Goal: Information Seeking & Learning: Find specific fact

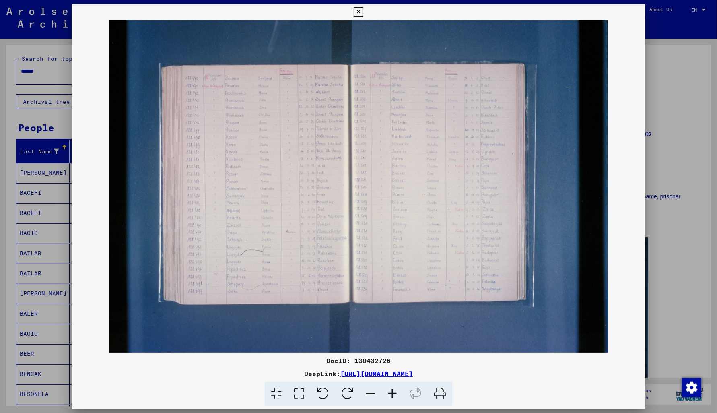
scroll to position [345, 0]
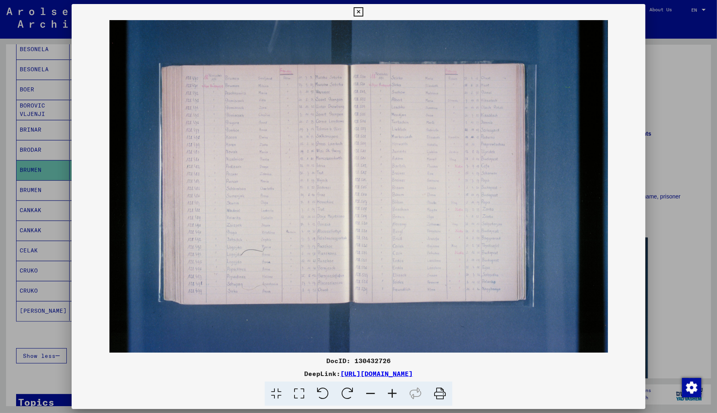
click at [363, 12] on icon at bounding box center [357, 12] width 9 height 10
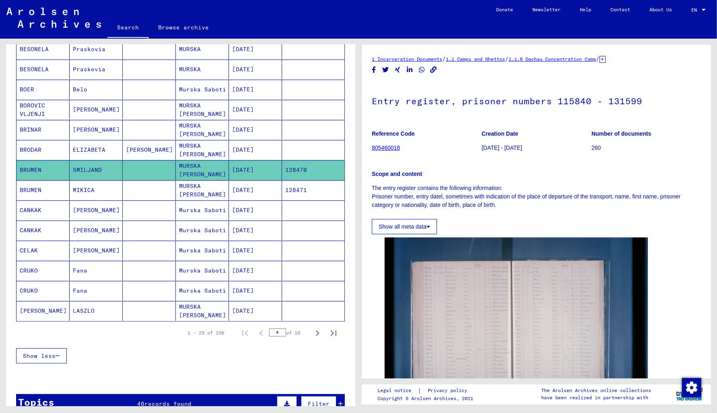
click at [296, 192] on mat-cell "128471" at bounding box center [313, 190] width 62 height 20
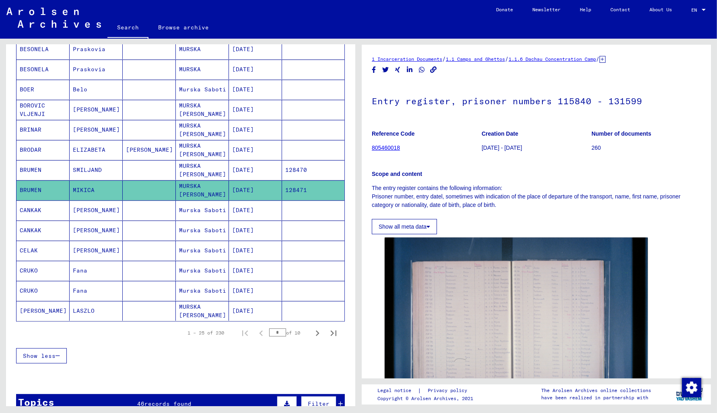
click at [254, 212] on mat-cell "[DATE]" at bounding box center [255, 210] width 53 height 20
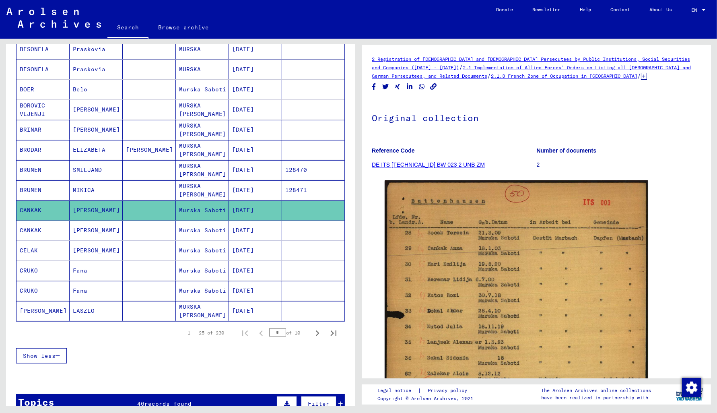
click at [259, 230] on mat-cell "[DATE]" at bounding box center [255, 230] width 53 height 20
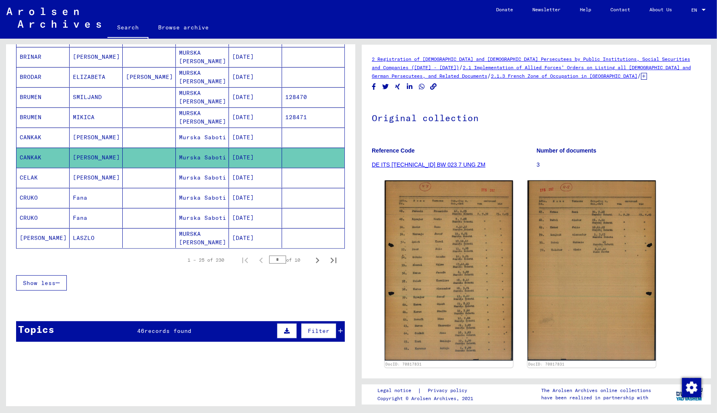
scroll to position [431, 0]
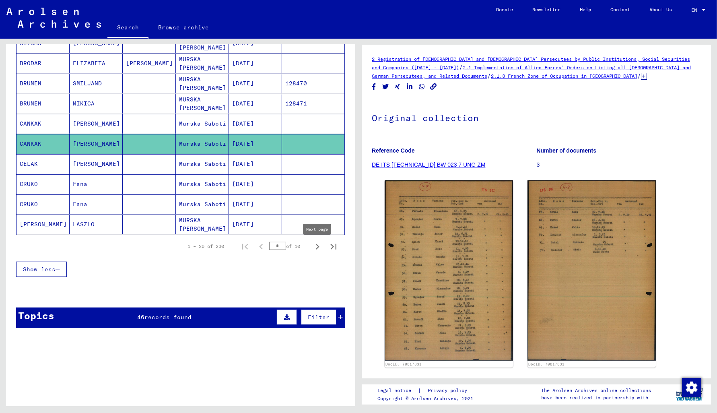
click at [316, 248] on icon "Next page" at bounding box center [317, 246] width 11 height 11
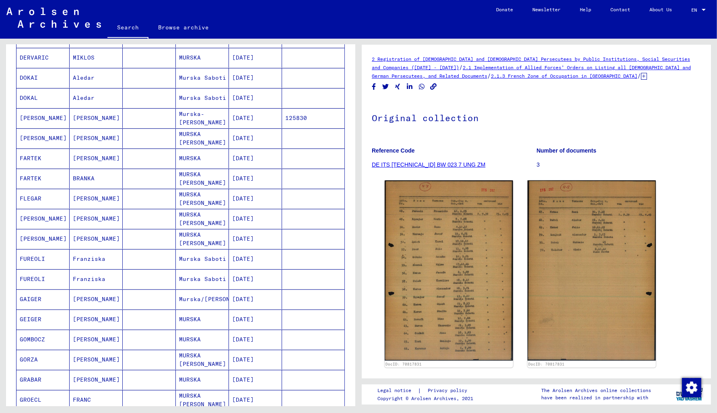
scroll to position [0, 0]
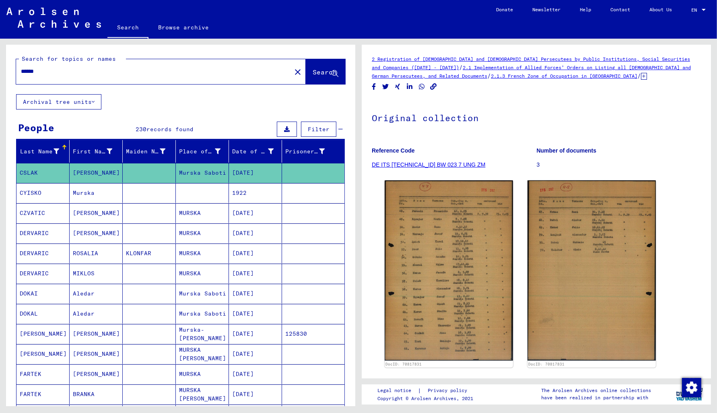
click at [257, 333] on mat-cell "[DATE]" at bounding box center [255, 334] width 53 height 20
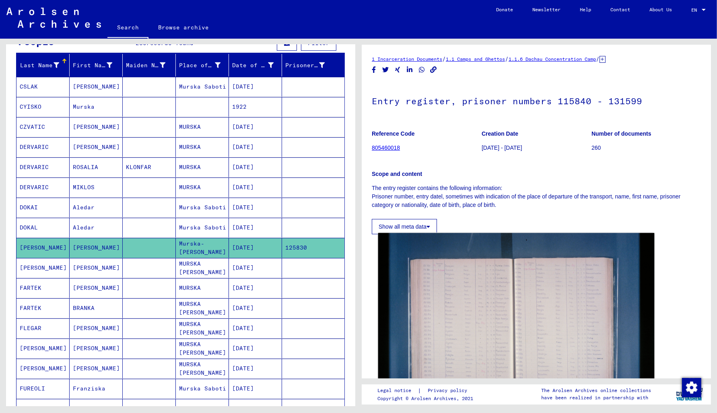
scroll to position [129, 0]
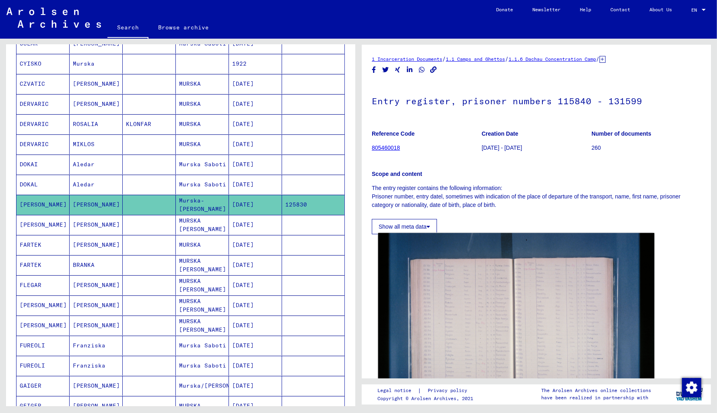
click at [501, 322] on img at bounding box center [516, 325] width 276 height 184
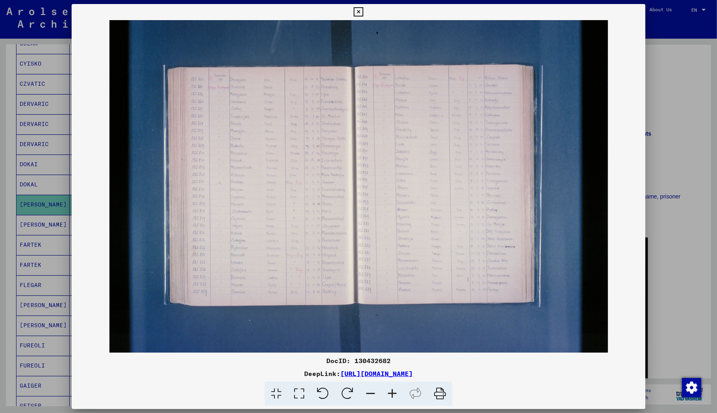
click at [363, 10] on icon at bounding box center [357, 12] width 9 height 10
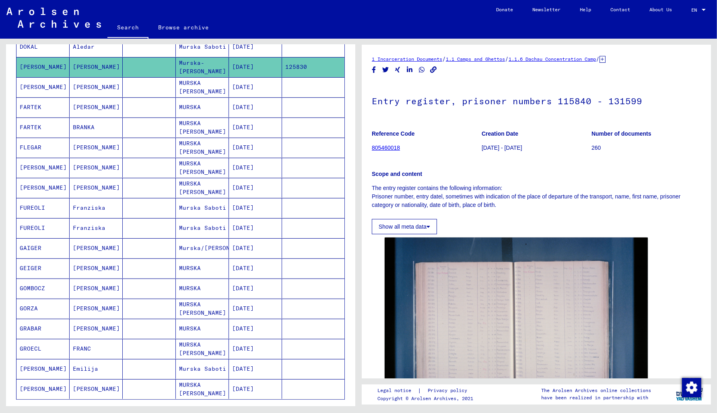
scroll to position [388, 0]
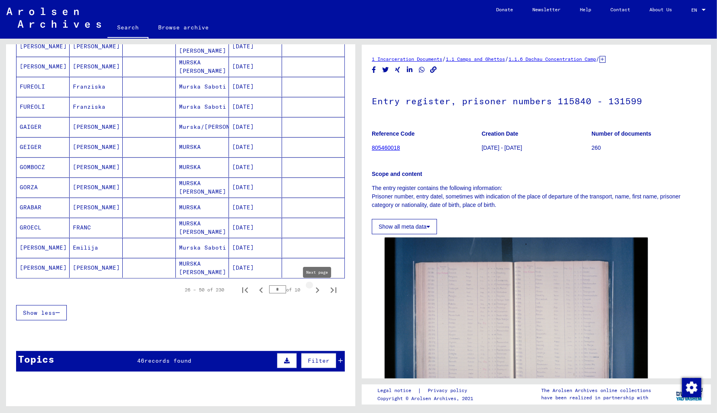
click at [316, 289] on icon "Next page" at bounding box center [317, 289] width 11 height 11
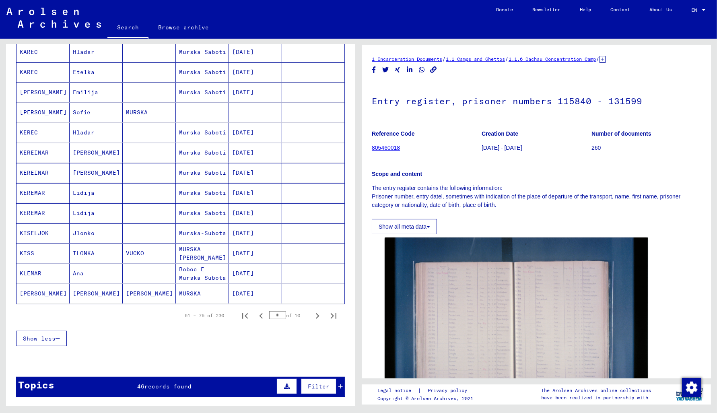
scroll to position [431, 0]
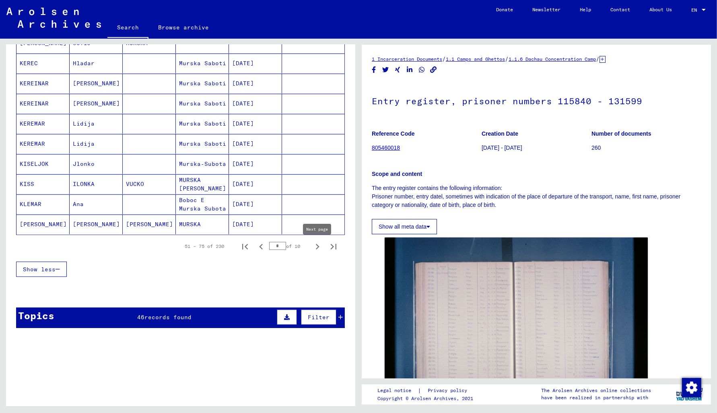
click at [314, 251] on icon "Next page" at bounding box center [317, 246] width 11 height 11
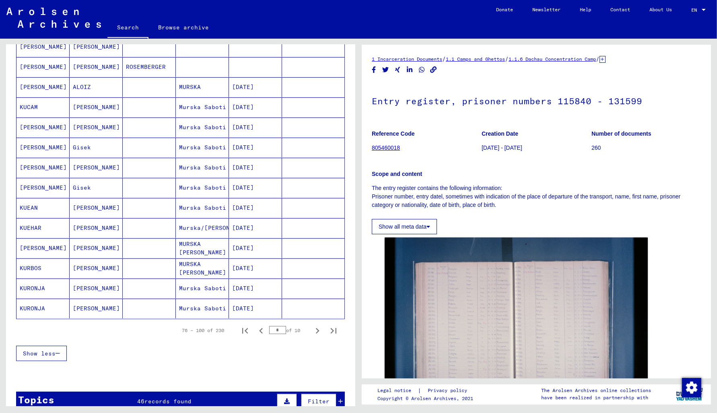
scroll to position [302, 0]
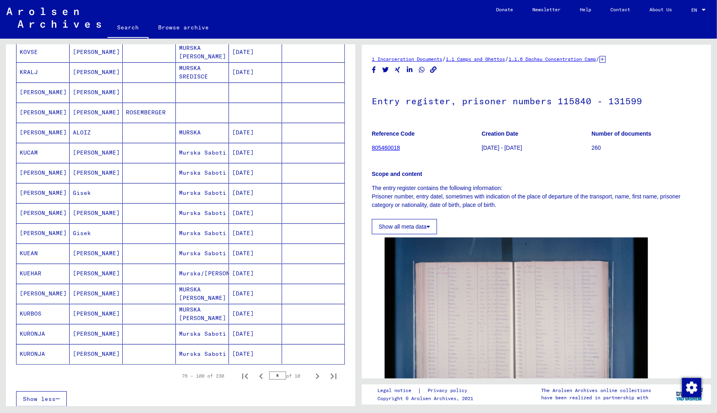
click at [251, 154] on mat-cell "[DATE]" at bounding box center [255, 153] width 53 height 20
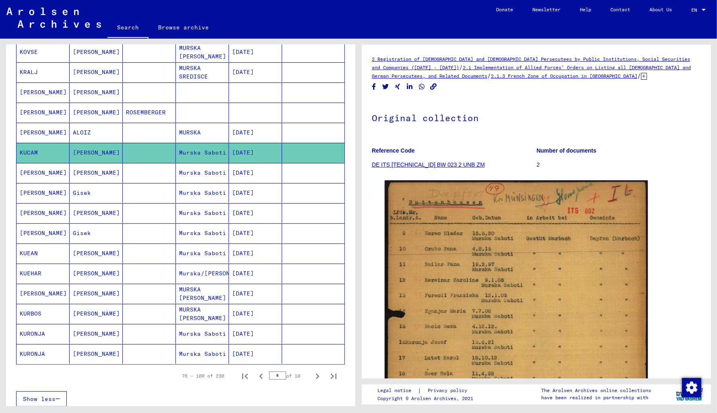
click at [246, 177] on mat-cell "[DATE]" at bounding box center [255, 173] width 53 height 20
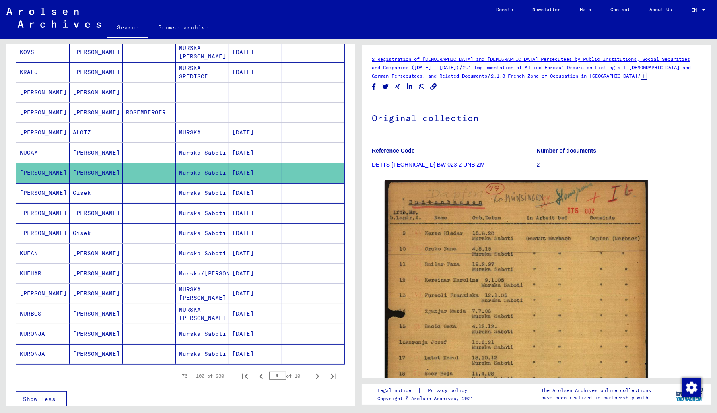
click at [245, 197] on mat-cell "[DATE]" at bounding box center [255, 193] width 53 height 20
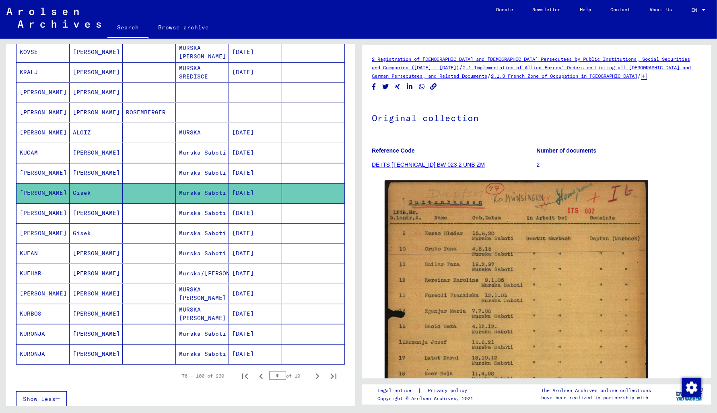
click at [244, 215] on mat-cell "[DATE]" at bounding box center [255, 213] width 53 height 20
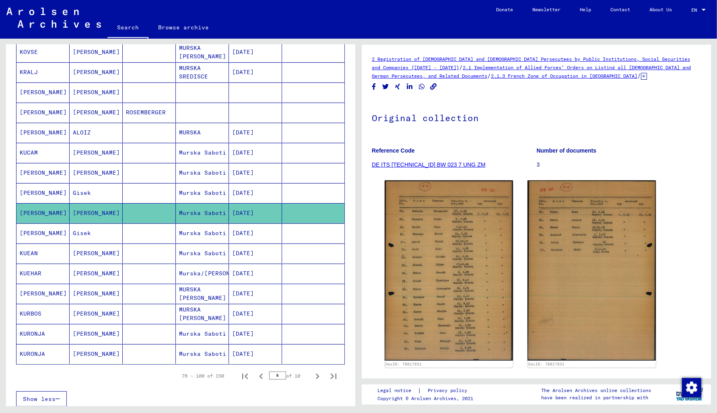
click at [242, 237] on mat-cell "[DATE]" at bounding box center [255, 233] width 53 height 20
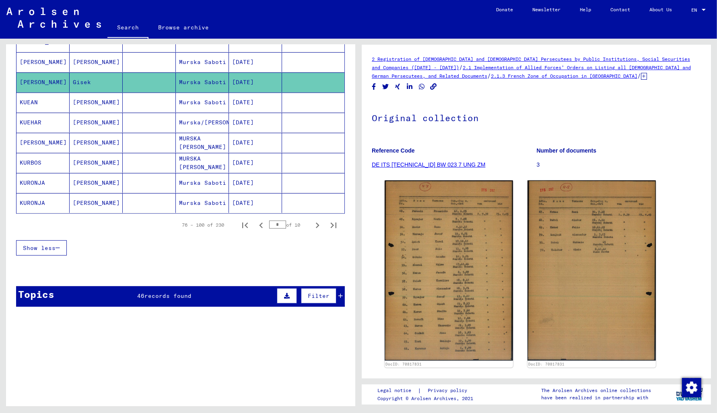
scroll to position [474, 0]
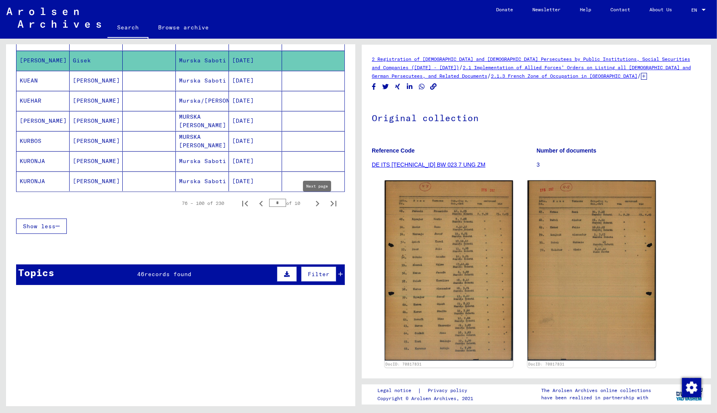
click at [317, 206] on icon "Next page" at bounding box center [318, 204] width 4 height 6
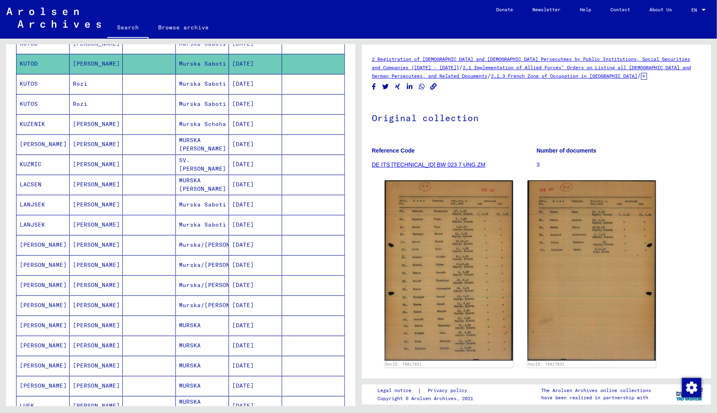
scroll to position [345, 0]
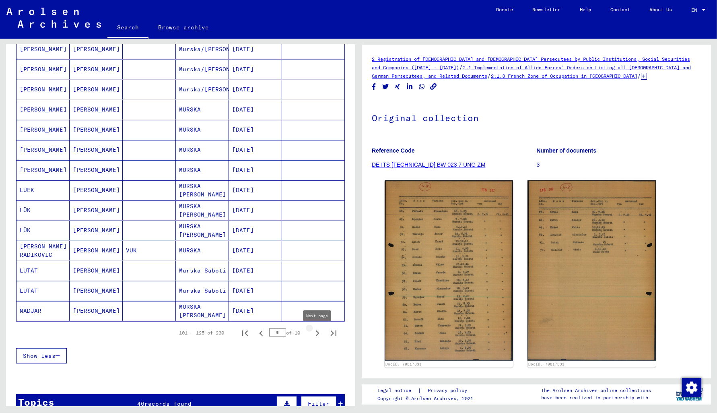
click at [316, 335] on icon "Next page" at bounding box center [317, 332] width 11 height 11
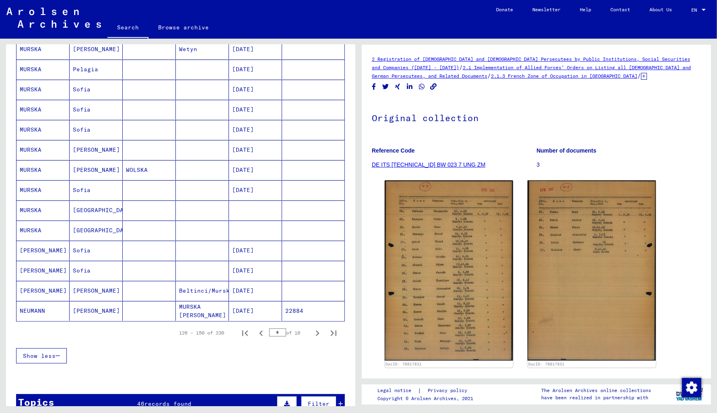
click at [288, 309] on mat-cell "22884" at bounding box center [313, 311] width 62 height 20
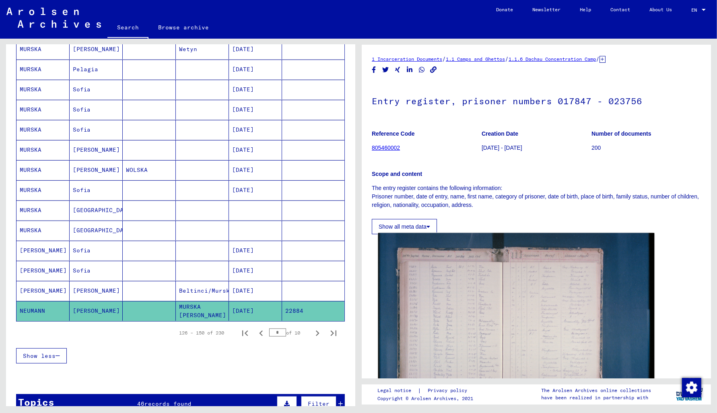
click at [480, 317] on img at bounding box center [516, 325] width 276 height 184
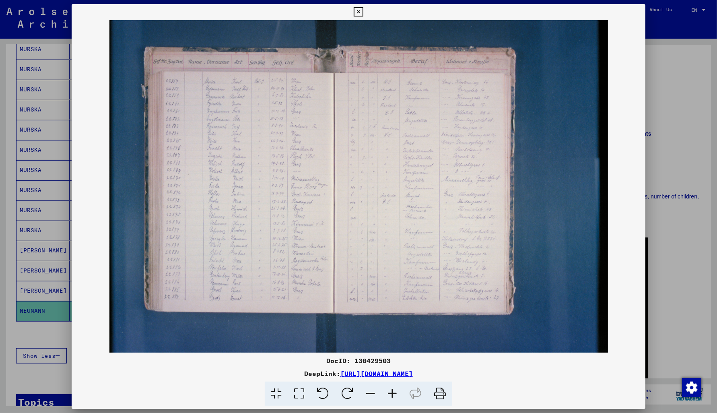
click at [363, 10] on icon at bounding box center [357, 12] width 9 height 10
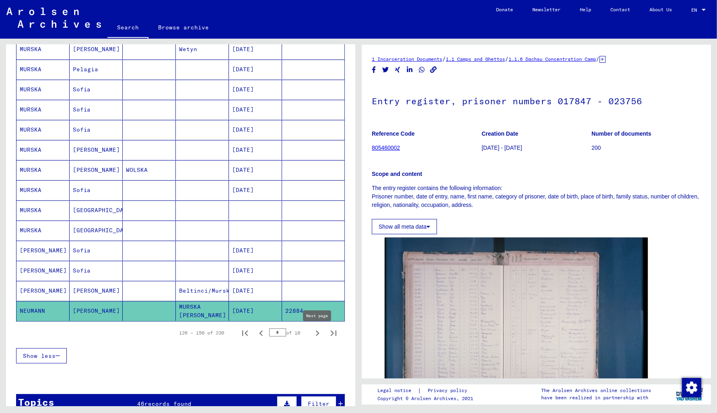
click at [316, 335] on icon "Next page" at bounding box center [317, 332] width 11 height 11
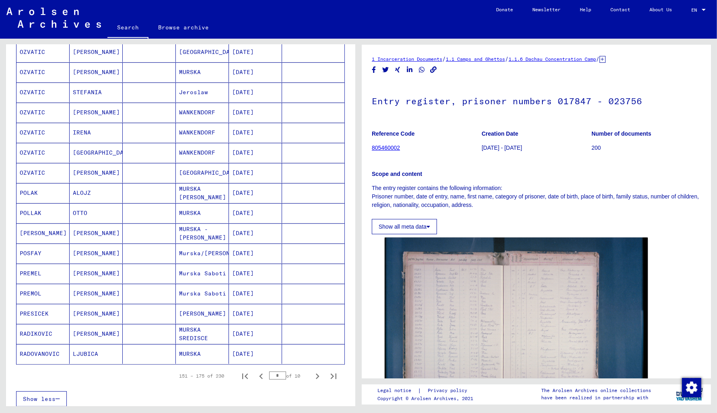
scroll to position [388, 0]
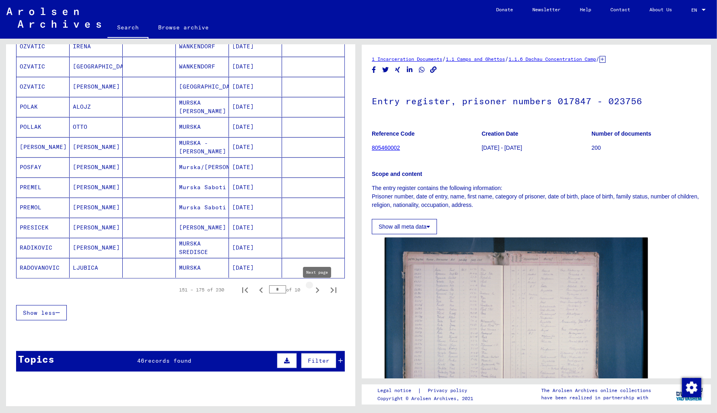
click at [318, 293] on icon "Next page" at bounding box center [318, 290] width 4 height 6
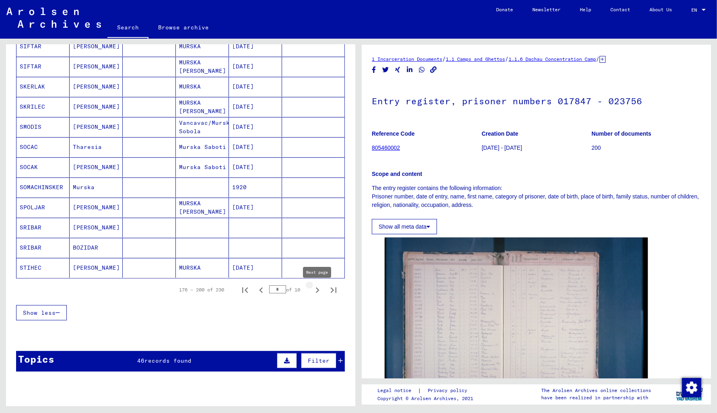
click at [318, 291] on icon "Next page" at bounding box center [317, 289] width 11 height 11
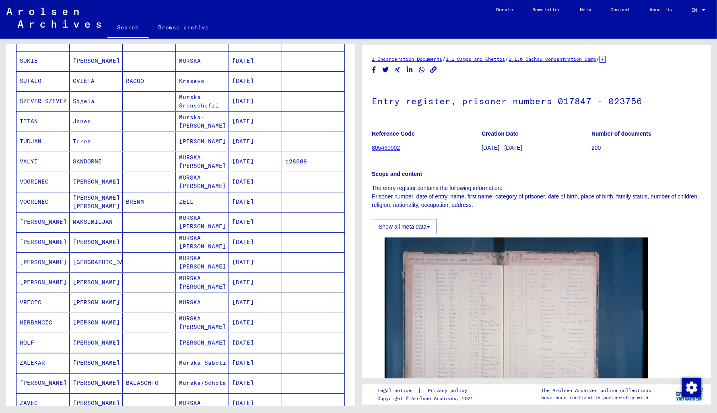
scroll to position [86, 0]
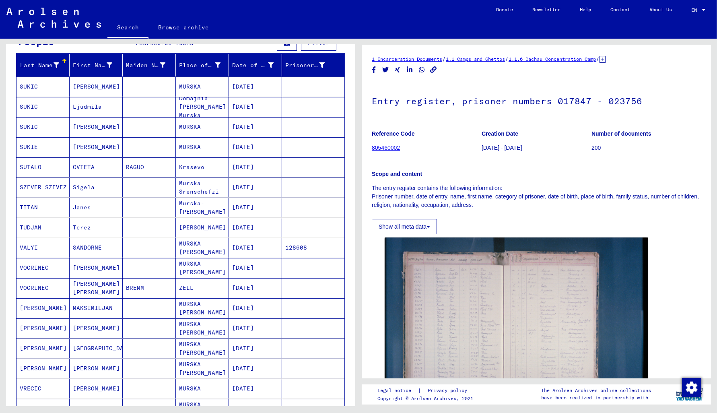
click at [296, 244] on mat-cell "128608" at bounding box center [313, 248] width 62 height 20
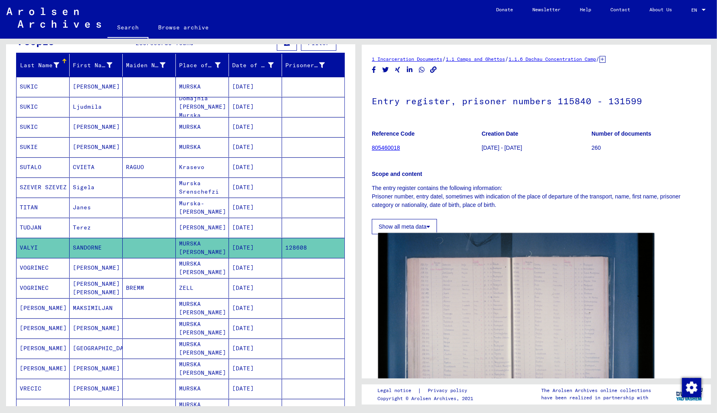
click at [462, 323] on img at bounding box center [516, 325] width 276 height 184
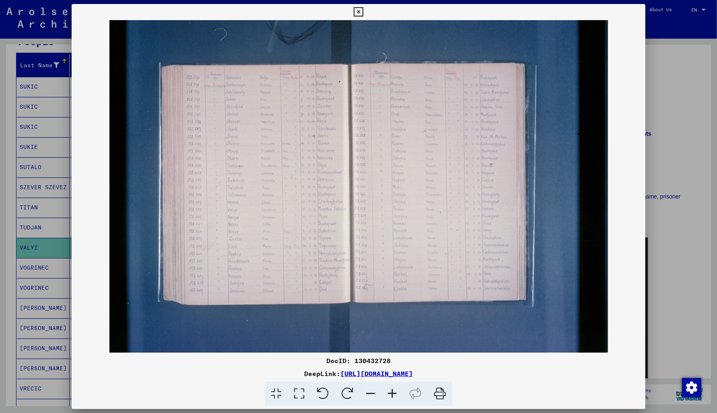
click at [363, 10] on icon at bounding box center [357, 12] width 9 height 10
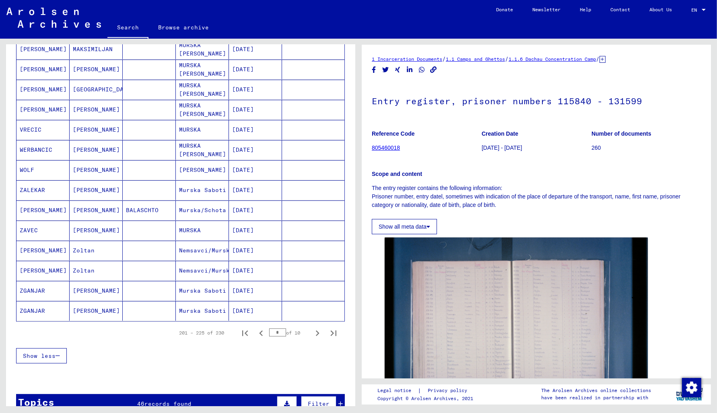
scroll to position [345, 0]
click at [318, 335] on icon "Next page" at bounding box center [318, 333] width 4 height 6
type input "**"
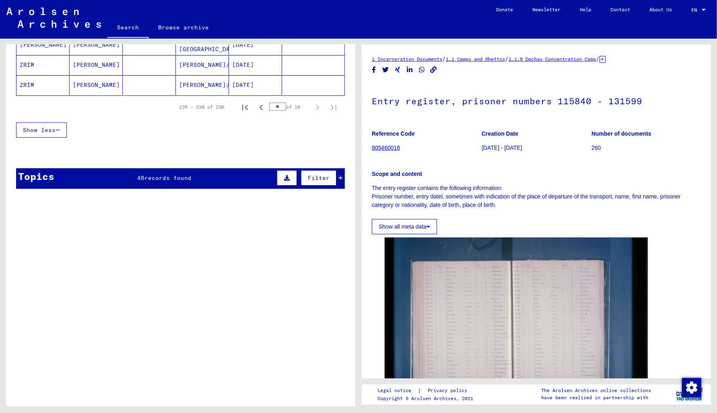
scroll to position [0, 0]
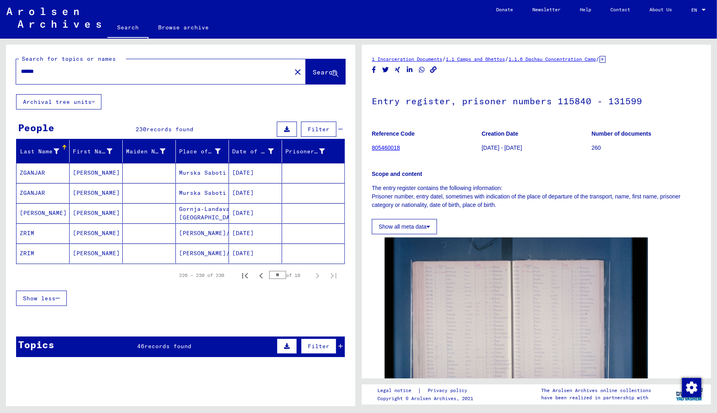
click at [53, 68] on input "******" at bounding box center [153, 71] width 265 height 8
type input "**********"
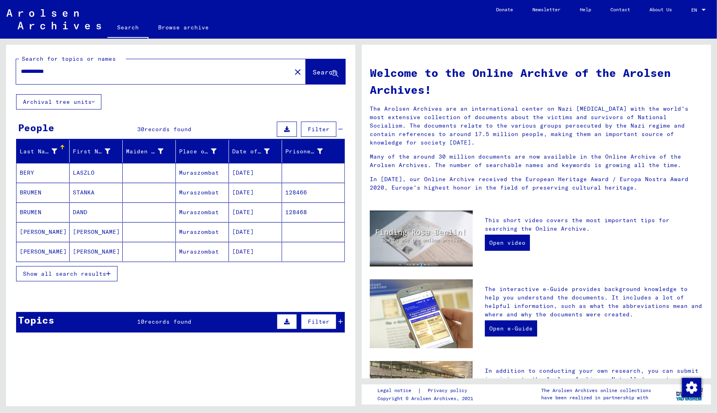
click at [68, 273] on span "Show all search results" at bounding box center [64, 273] width 83 height 7
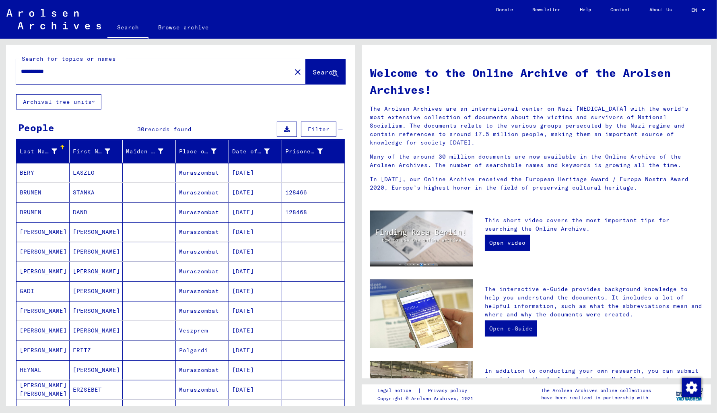
click at [300, 192] on mat-cell "128466" at bounding box center [313, 192] width 62 height 19
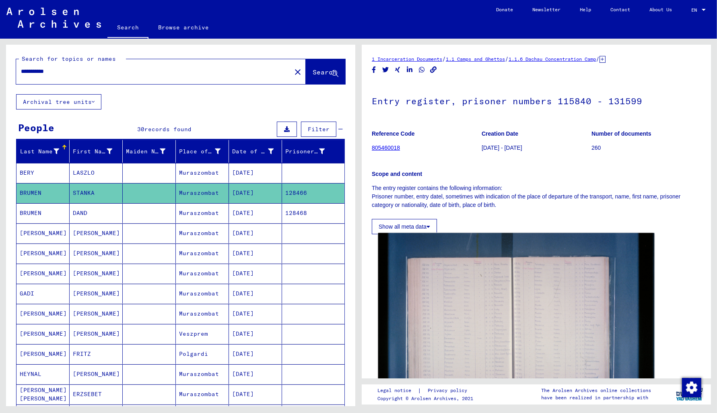
click at [484, 315] on img at bounding box center [516, 325] width 276 height 184
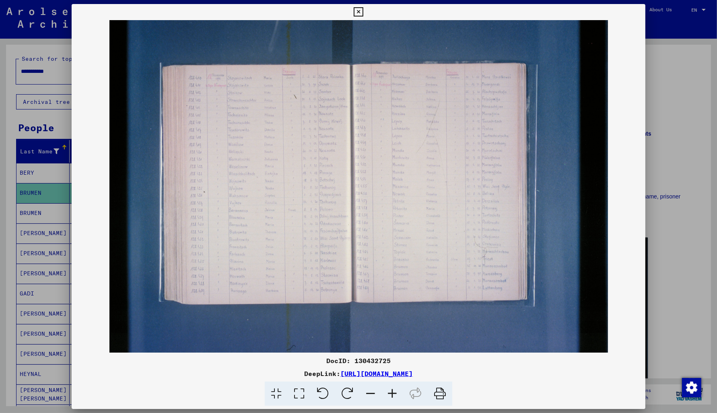
click at [363, 10] on icon at bounding box center [357, 12] width 9 height 10
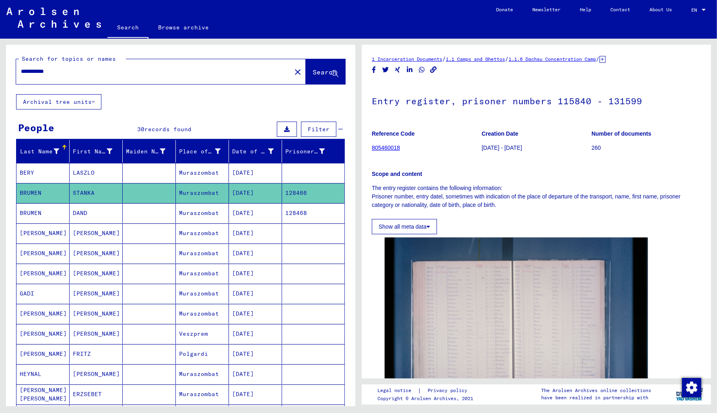
click at [304, 211] on mat-cell "128468" at bounding box center [313, 213] width 62 height 20
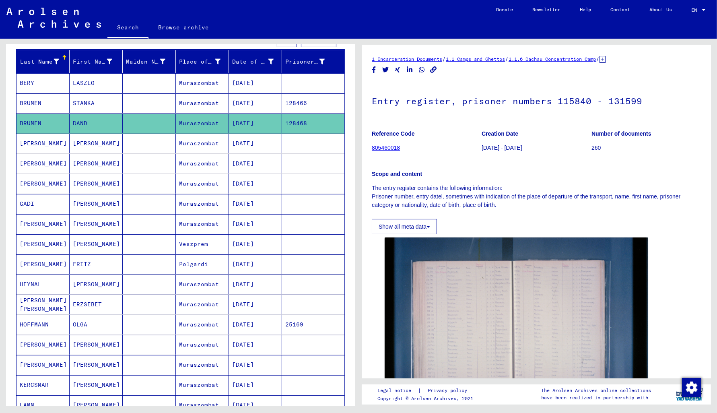
scroll to position [86, 0]
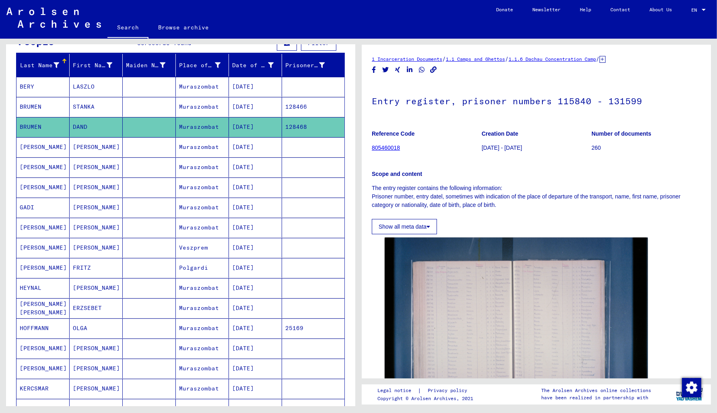
click at [292, 322] on mat-cell "25169" at bounding box center [313, 328] width 62 height 20
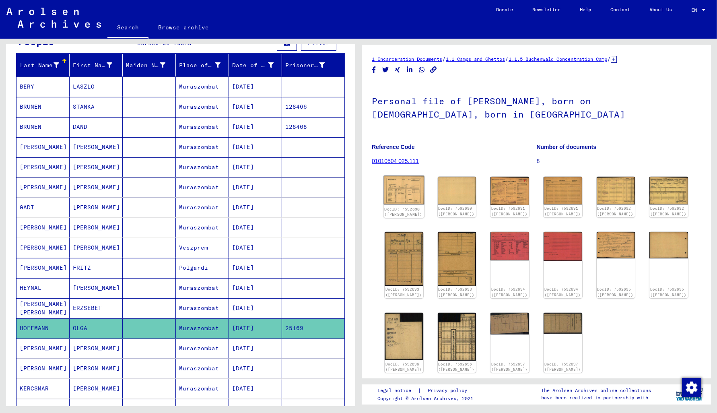
click at [409, 188] on img at bounding box center [404, 190] width 40 height 29
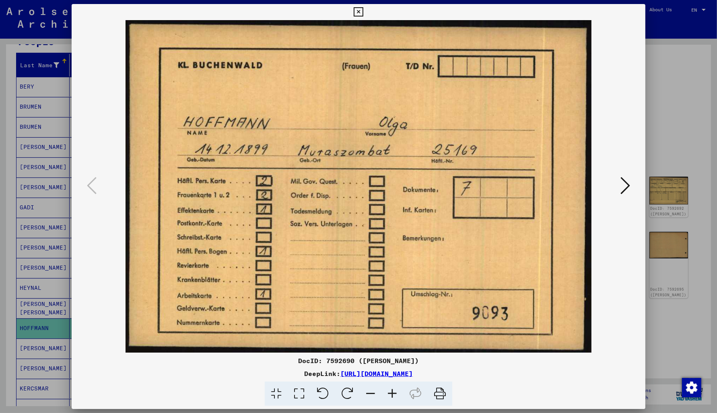
click at [626, 190] on icon at bounding box center [625, 185] width 10 height 19
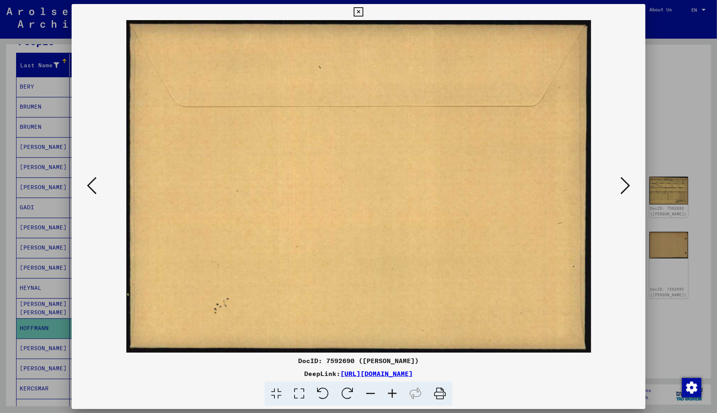
click at [626, 190] on icon at bounding box center [625, 185] width 10 height 19
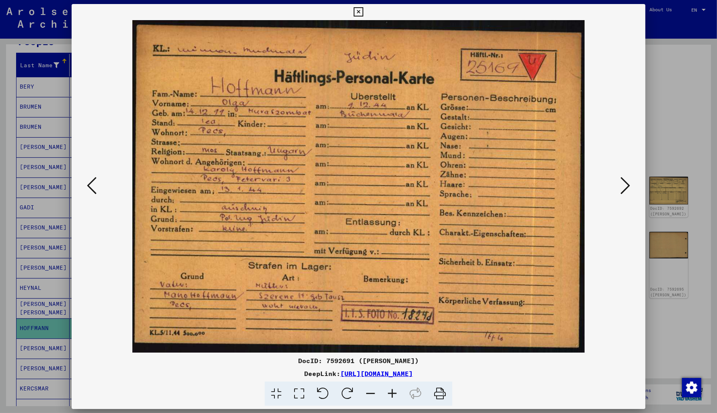
click at [625, 193] on icon at bounding box center [625, 185] width 10 height 19
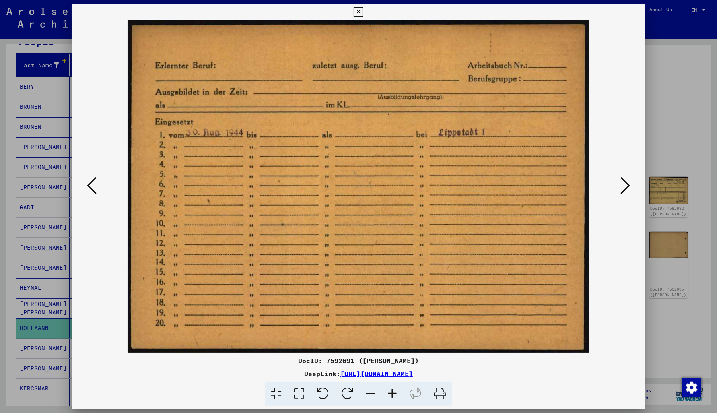
click at [624, 193] on icon at bounding box center [625, 185] width 10 height 19
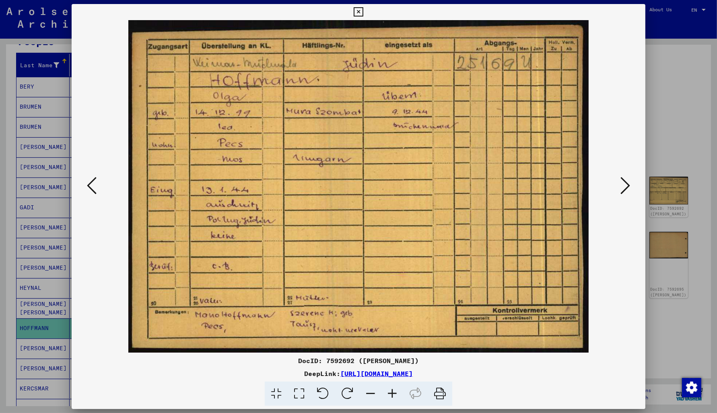
click at [624, 193] on icon at bounding box center [625, 185] width 10 height 19
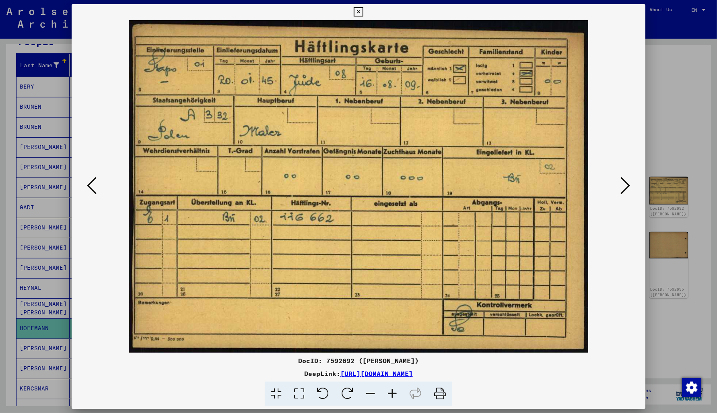
click at [624, 193] on icon at bounding box center [625, 185] width 10 height 19
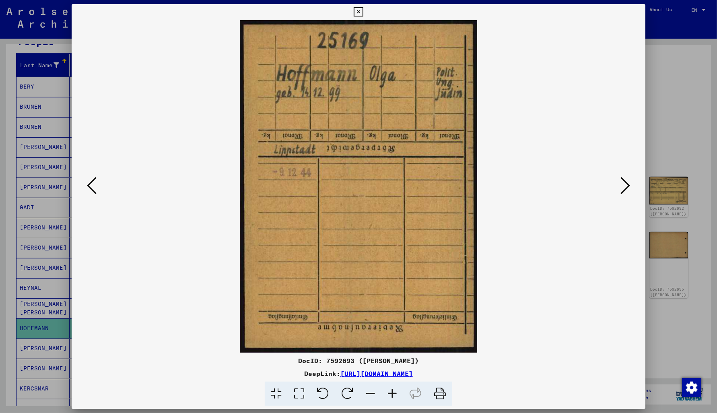
click at [624, 193] on icon at bounding box center [625, 185] width 10 height 19
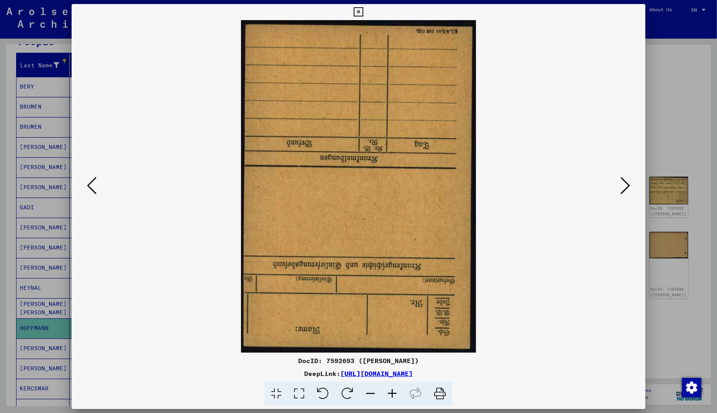
click at [624, 193] on icon at bounding box center [625, 185] width 10 height 19
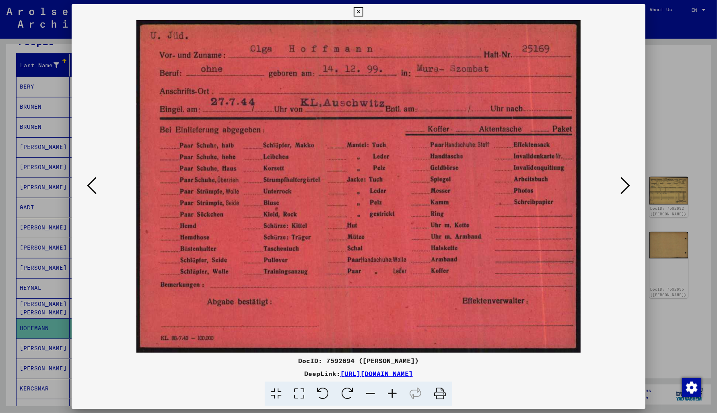
click at [624, 193] on icon at bounding box center [625, 185] width 10 height 19
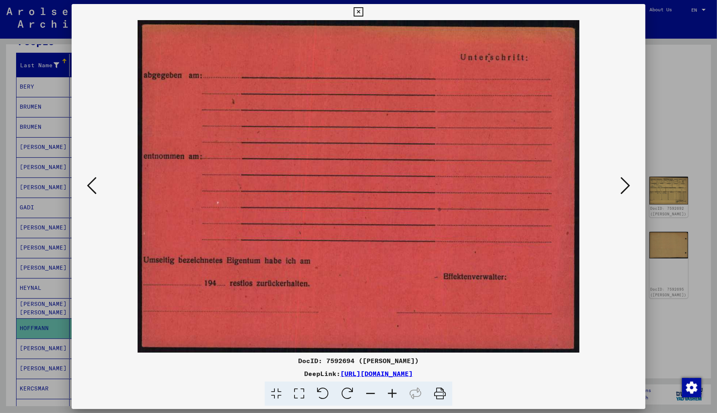
click at [624, 193] on icon at bounding box center [625, 185] width 10 height 19
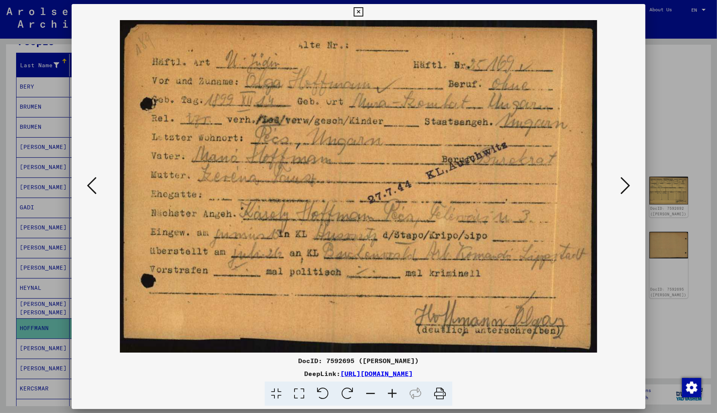
click at [624, 193] on icon at bounding box center [625, 185] width 10 height 19
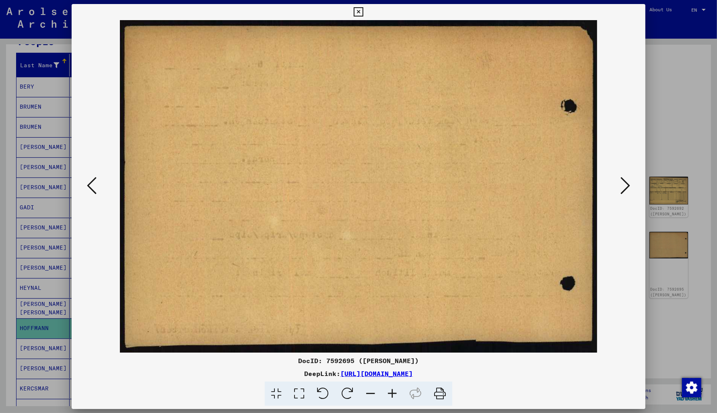
click at [624, 193] on icon at bounding box center [625, 185] width 10 height 19
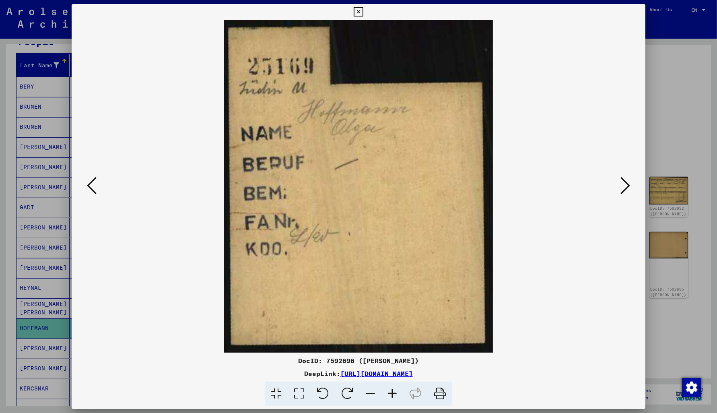
click at [624, 193] on icon at bounding box center [625, 185] width 10 height 19
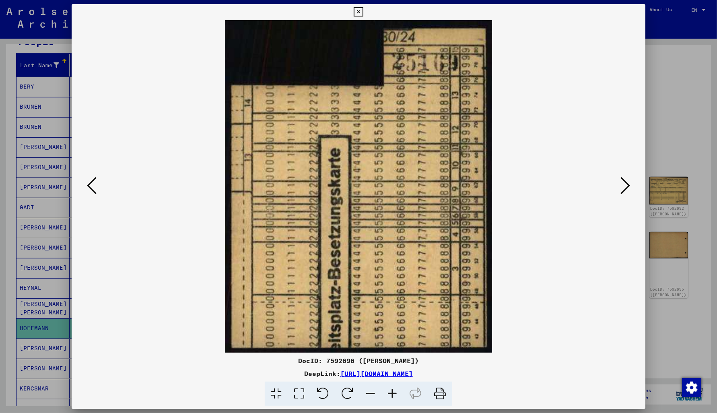
click at [624, 193] on icon at bounding box center [625, 185] width 10 height 19
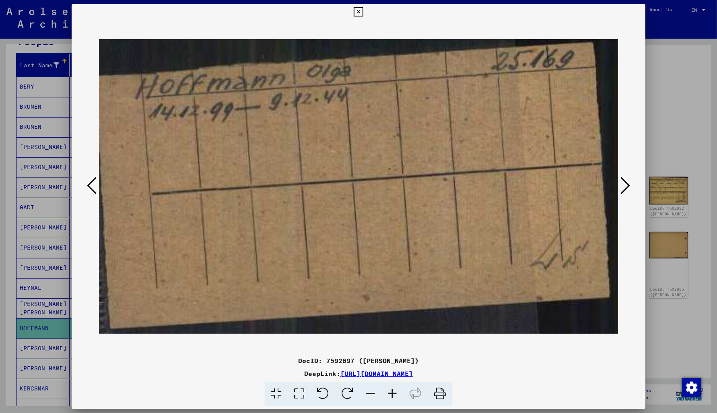
click at [624, 193] on icon at bounding box center [625, 185] width 10 height 19
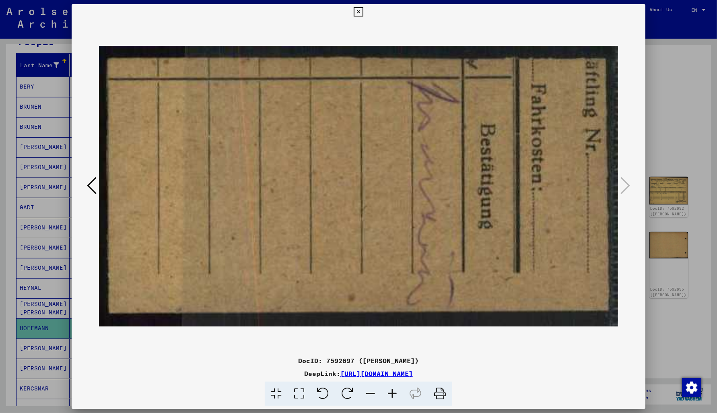
click at [365, 6] on button at bounding box center [358, 12] width 14 height 16
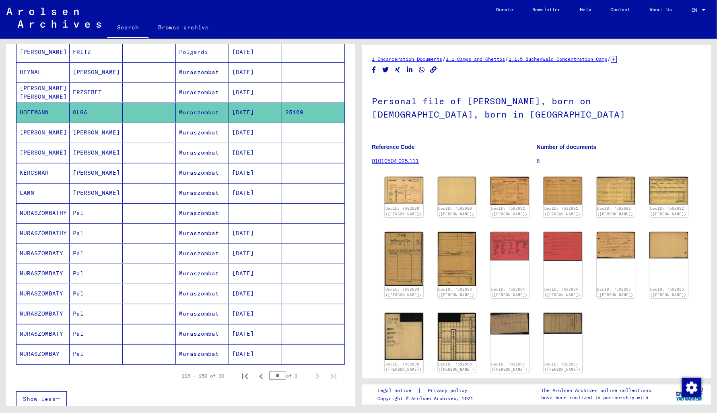
scroll to position [345, 0]
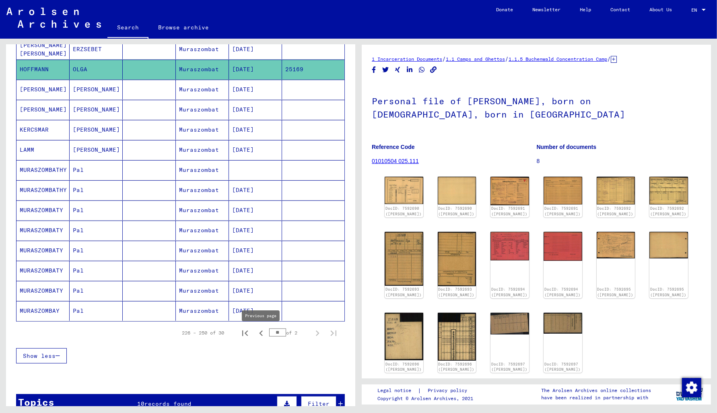
click at [261, 335] on icon "Previous page" at bounding box center [260, 332] width 11 height 11
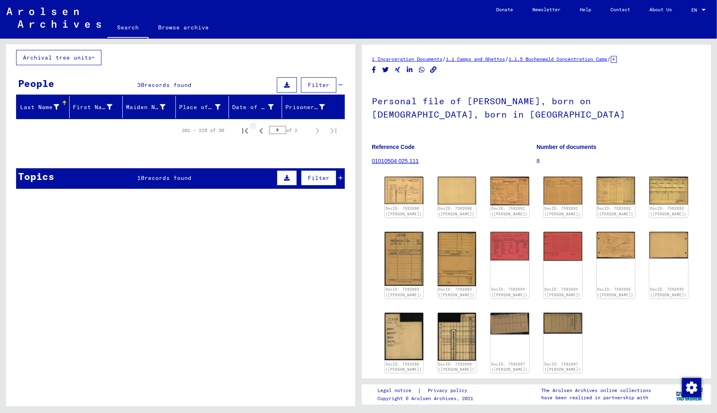
scroll to position [0, 0]
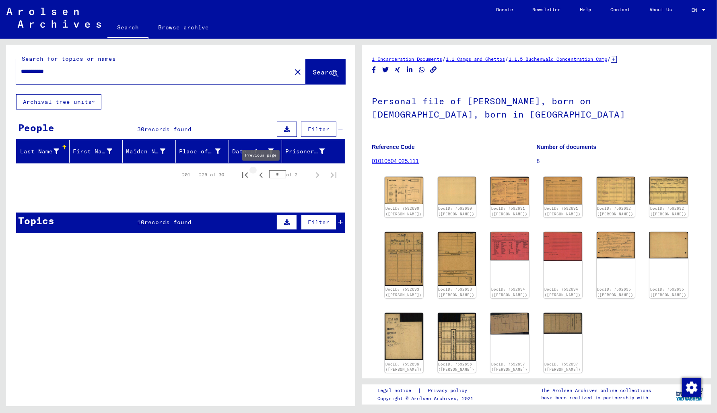
click at [261, 176] on icon "Previous page" at bounding box center [261, 175] width 4 height 6
type input "*"
click at [84, 72] on input "**********" at bounding box center [153, 71] width 265 height 8
type input "*"
click at [312, 72] on span "Search" at bounding box center [324, 72] width 24 height 8
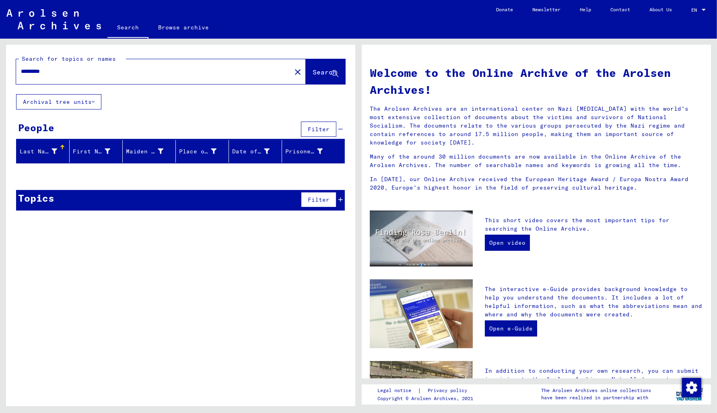
click at [58, 70] on input "*********" at bounding box center [151, 71] width 261 height 8
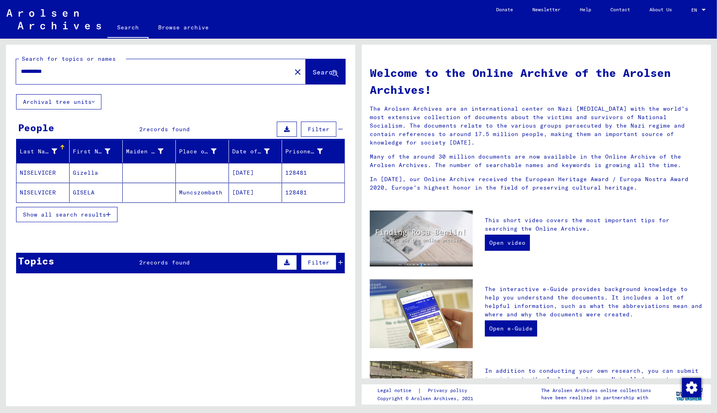
click at [297, 168] on mat-cell "128481" at bounding box center [313, 172] width 62 height 19
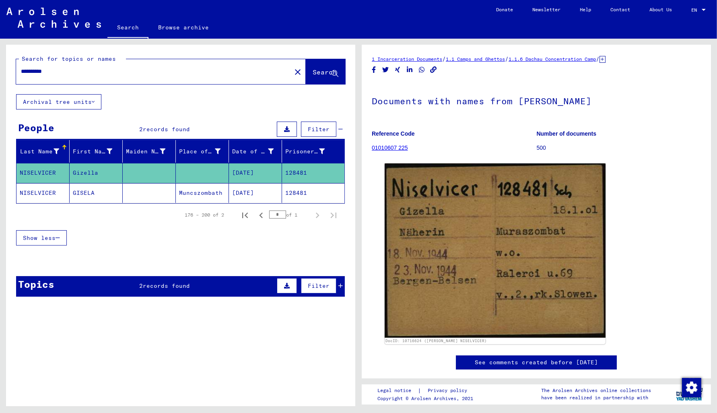
click at [292, 193] on mat-cell "128481" at bounding box center [313, 193] width 62 height 20
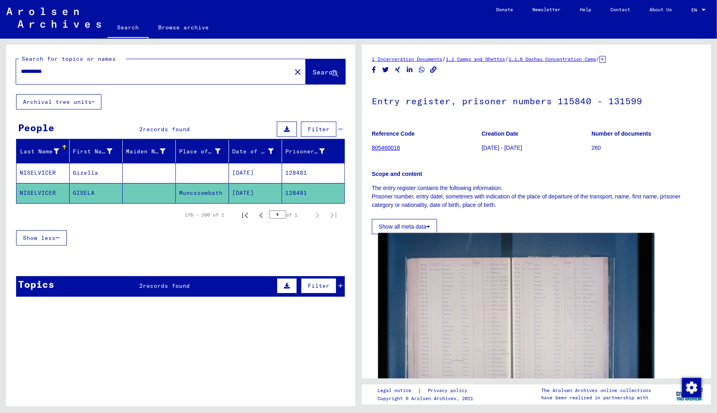
click at [480, 326] on img at bounding box center [516, 325] width 276 height 184
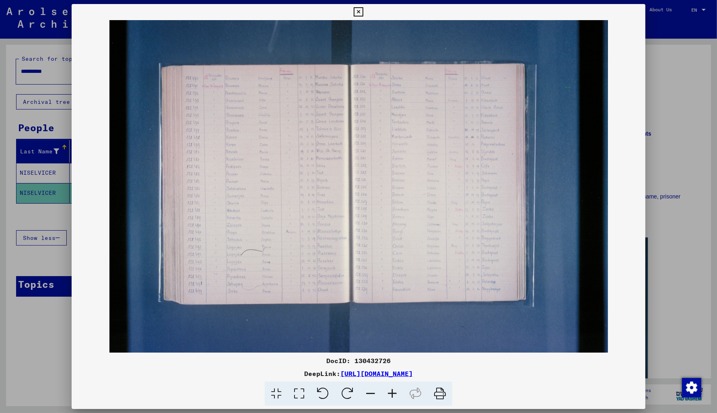
click at [363, 11] on icon at bounding box center [357, 12] width 9 height 10
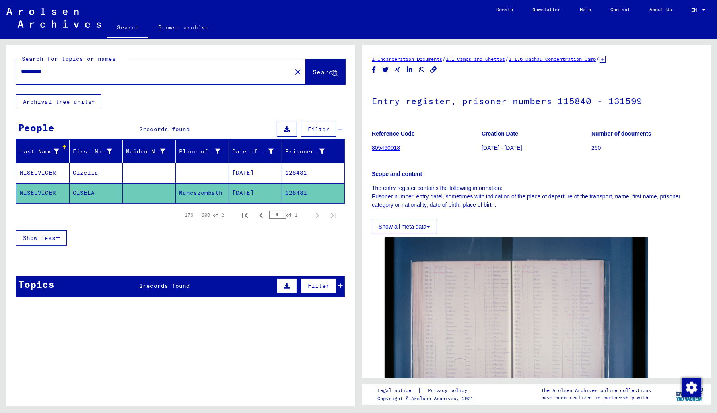
click at [300, 172] on mat-cell "128481" at bounding box center [313, 173] width 62 height 20
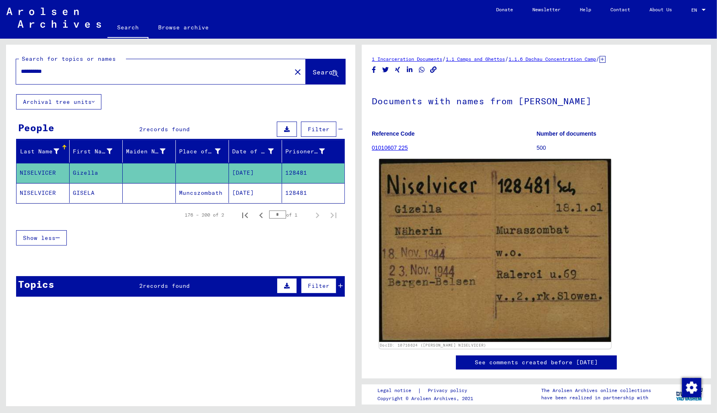
click at [478, 255] on img at bounding box center [495, 250] width 232 height 183
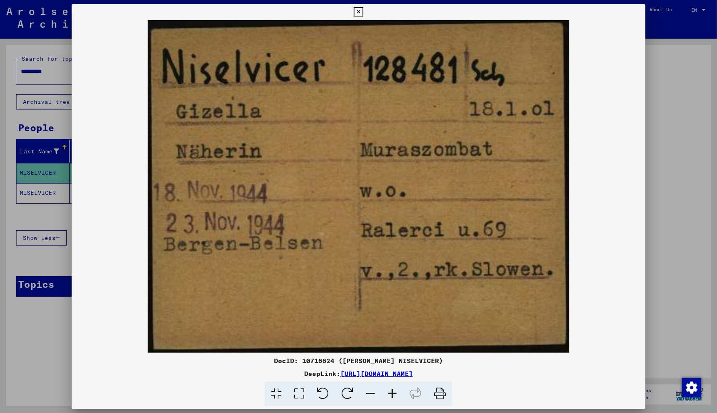
click at [363, 14] on icon at bounding box center [357, 12] width 9 height 10
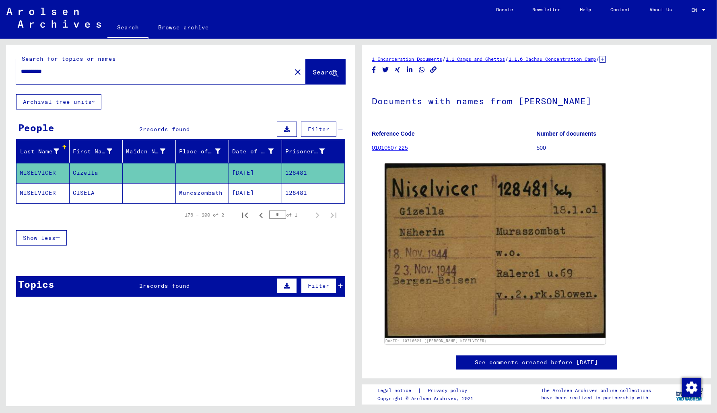
click at [31, 73] on input "**********" at bounding box center [153, 71] width 265 height 8
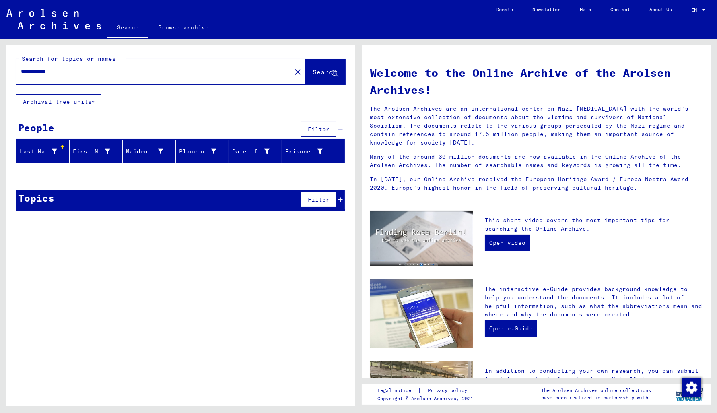
click at [47, 73] on input "**********" at bounding box center [151, 71] width 261 height 8
click at [312, 69] on span "Search" at bounding box center [324, 72] width 24 height 8
drag, startPoint x: 53, startPoint y: 71, endPoint x: 63, endPoint y: 81, distance: 14.5
click at [53, 70] on input "**********" at bounding box center [151, 71] width 261 height 8
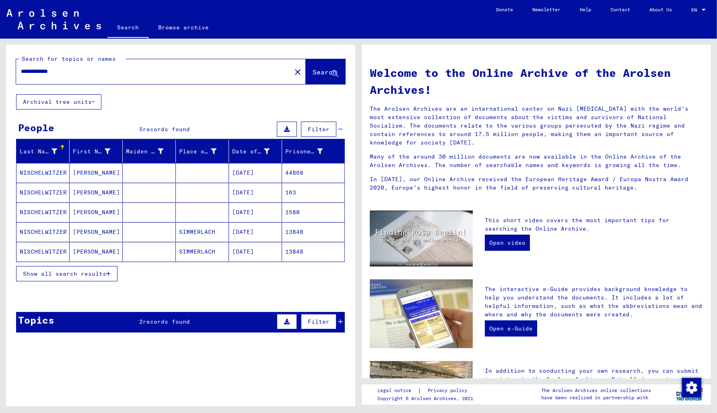
click at [49, 170] on mat-cell "NISCHELWITZER" at bounding box center [42, 172] width 53 height 19
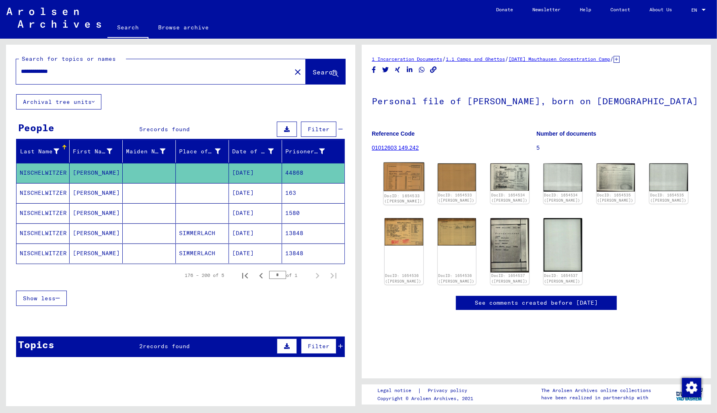
click at [401, 185] on img at bounding box center [404, 176] width 40 height 29
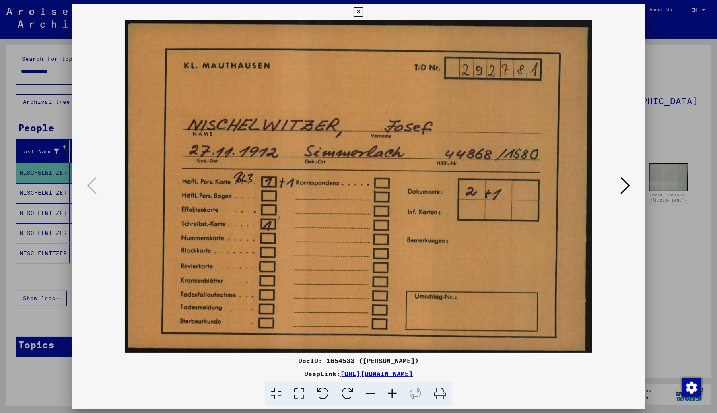
click at [626, 193] on icon at bounding box center [625, 185] width 10 height 19
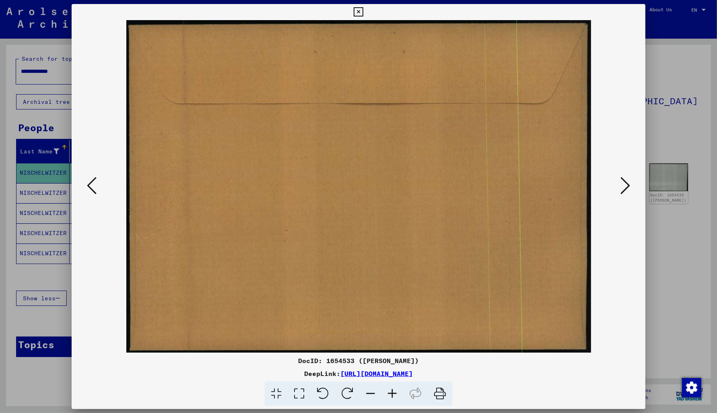
click at [626, 193] on icon at bounding box center [625, 185] width 10 height 19
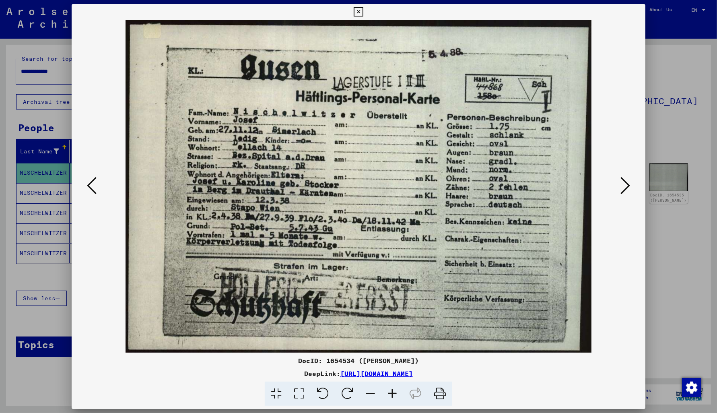
click at [623, 193] on icon at bounding box center [625, 185] width 10 height 19
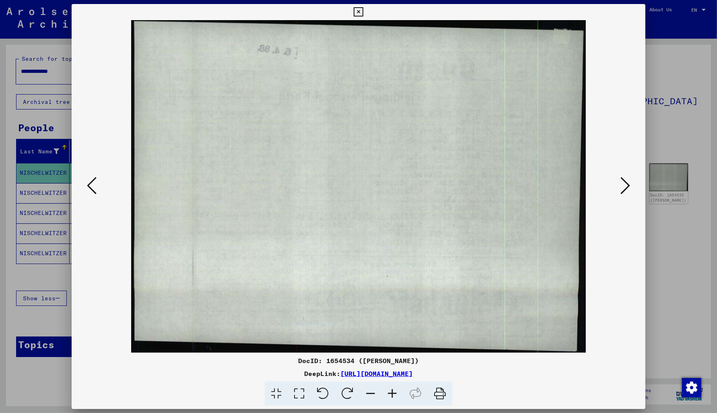
click at [623, 193] on icon at bounding box center [625, 185] width 10 height 19
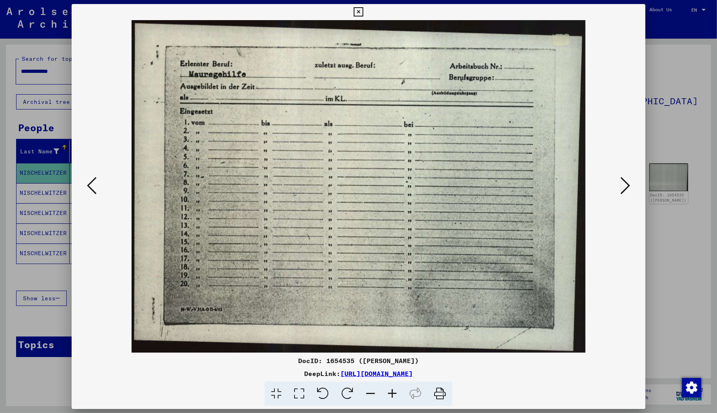
click at [623, 193] on icon at bounding box center [625, 185] width 10 height 19
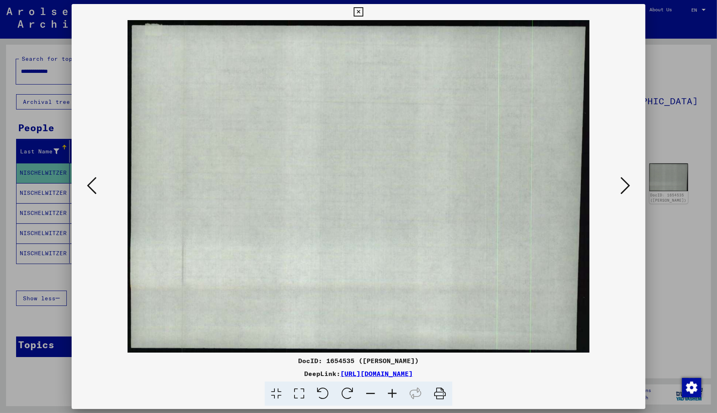
click at [623, 193] on icon at bounding box center [625, 185] width 10 height 19
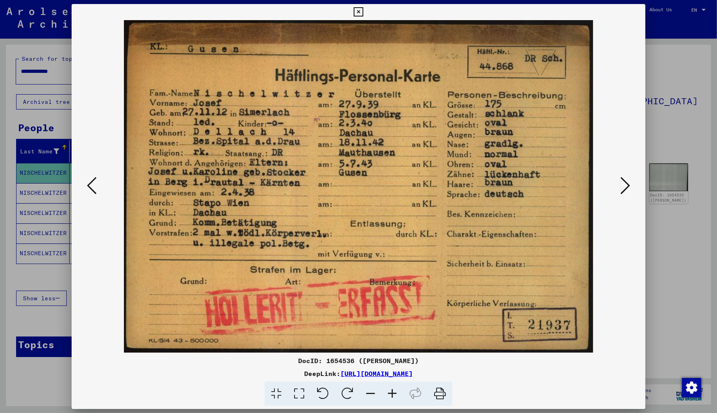
click at [626, 189] on icon at bounding box center [625, 185] width 10 height 19
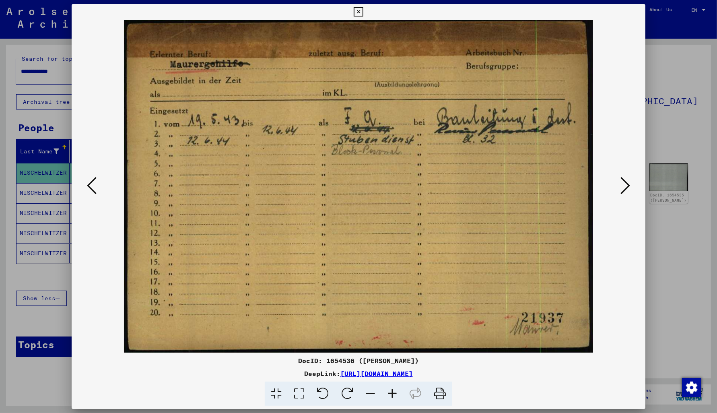
click at [621, 189] on icon at bounding box center [625, 185] width 10 height 19
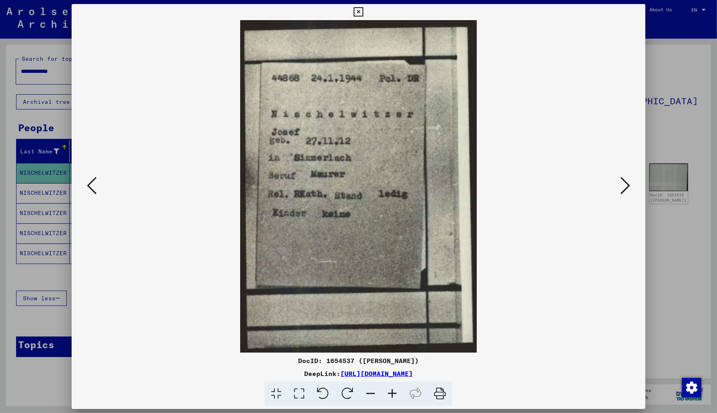
click at [618, 189] on img at bounding box center [358, 186] width 519 height 332
click at [363, 9] on icon at bounding box center [357, 12] width 9 height 10
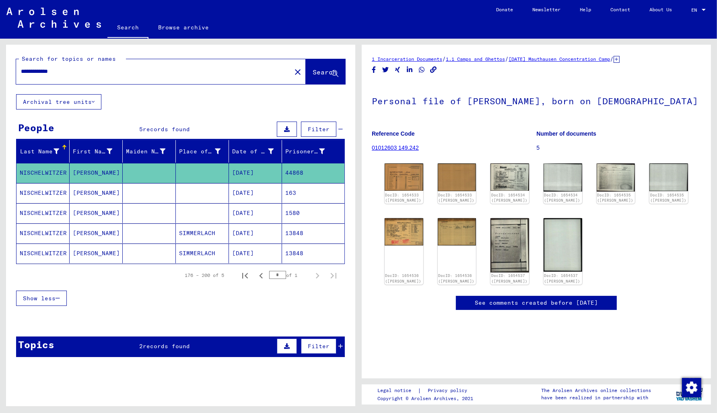
click at [82, 69] on input "**********" at bounding box center [153, 71] width 265 height 8
click at [292, 194] on mat-cell "163" at bounding box center [313, 193] width 62 height 20
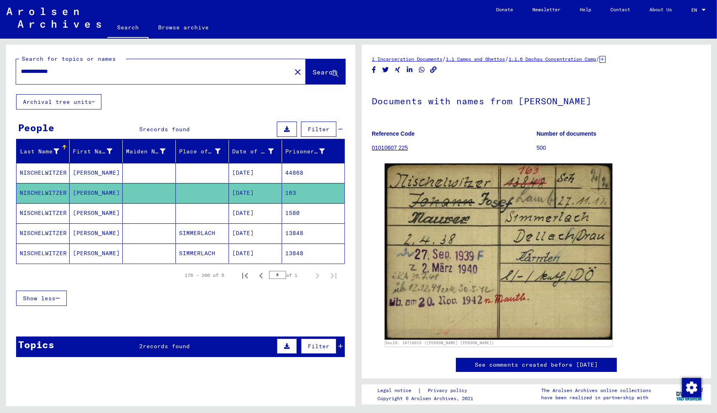
click at [70, 70] on input "**********" at bounding box center [153, 71] width 265 height 8
type input "*"
type input "******"
click at [312, 73] on span "Search" at bounding box center [324, 72] width 24 height 8
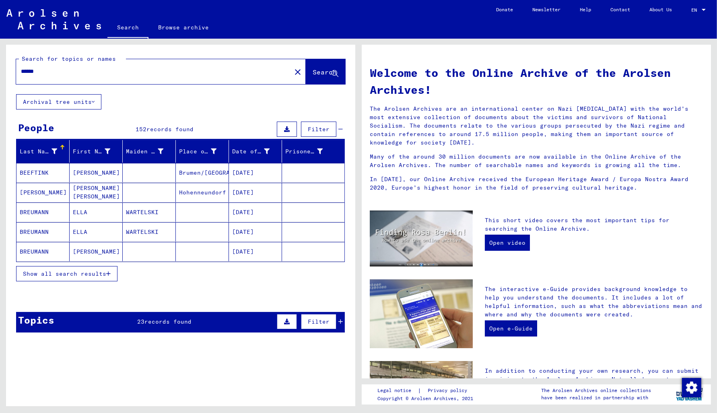
click at [73, 273] on span "Show all search results" at bounding box center [64, 273] width 83 height 7
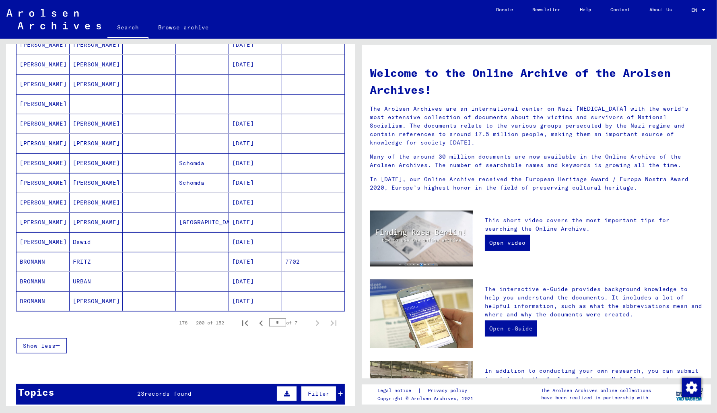
scroll to position [431, 0]
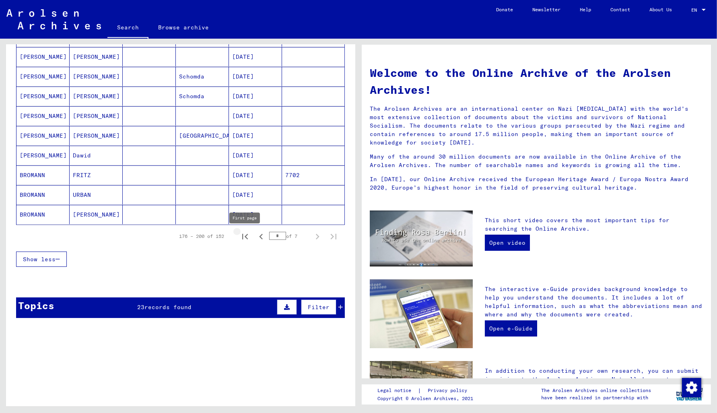
click at [249, 238] on icon "First page" at bounding box center [244, 236] width 11 height 11
click at [319, 237] on icon "Next page" at bounding box center [317, 236] width 11 height 11
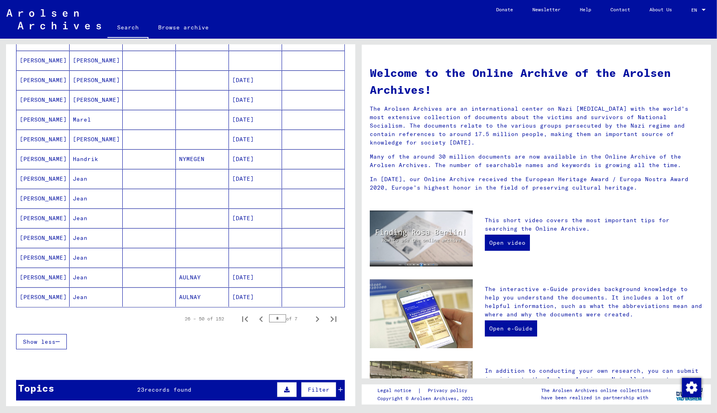
scroll to position [388, 0]
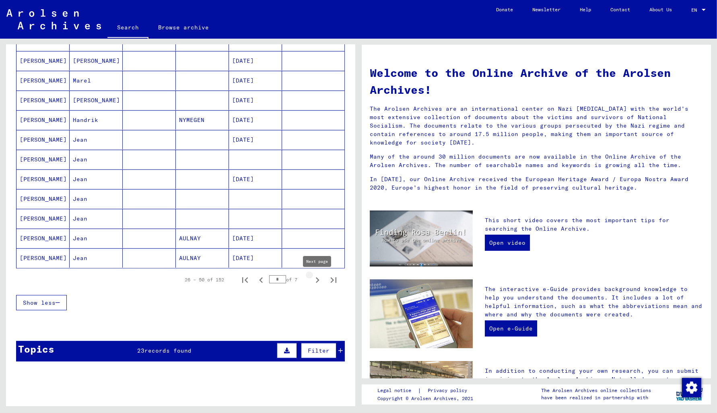
click at [315, 279] on icon "Next page" at bounding box center [317, 279] width 11 height 11
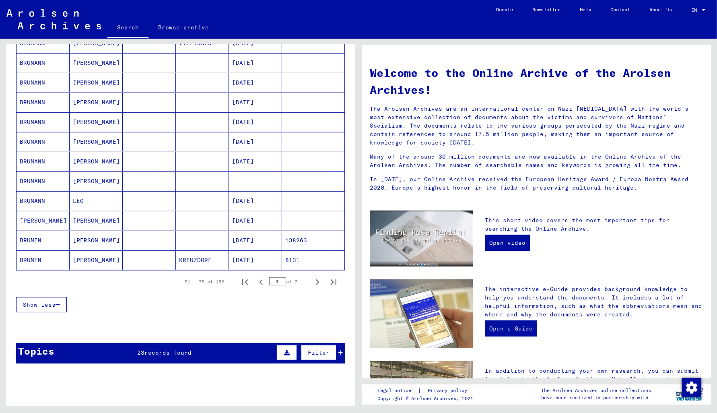
scroll to position [431, 0]
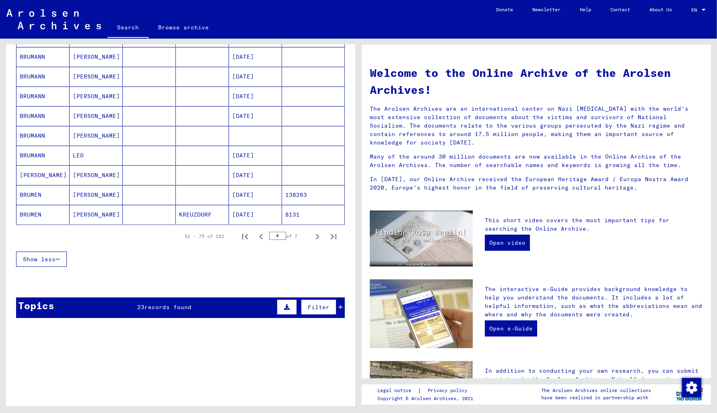
click at [301, 197] on mat-cell "138263" at bounding box center [313, 194] width 62 height 19
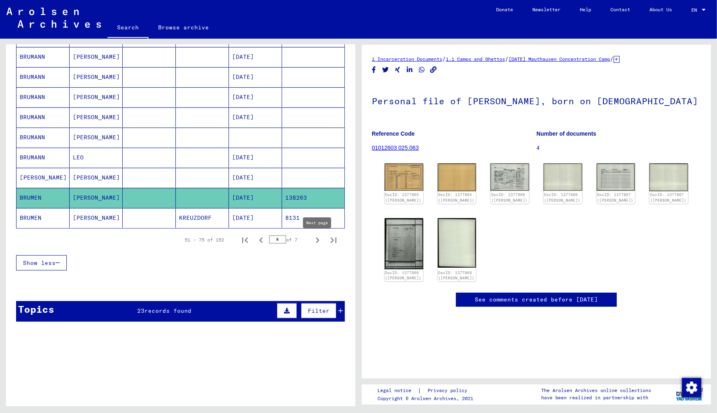
click at [319, 241] on icon "Next page" at bounding box center [317, 239] width 11 height 11
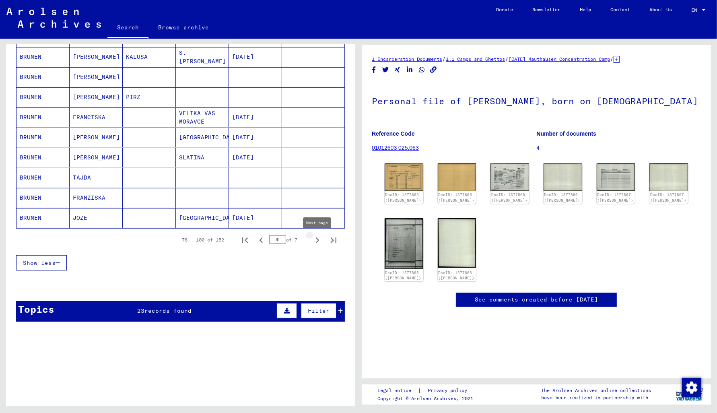
click at [317, 241] on icon "Next page" at bounding box center [317, 239] width 11 height 11
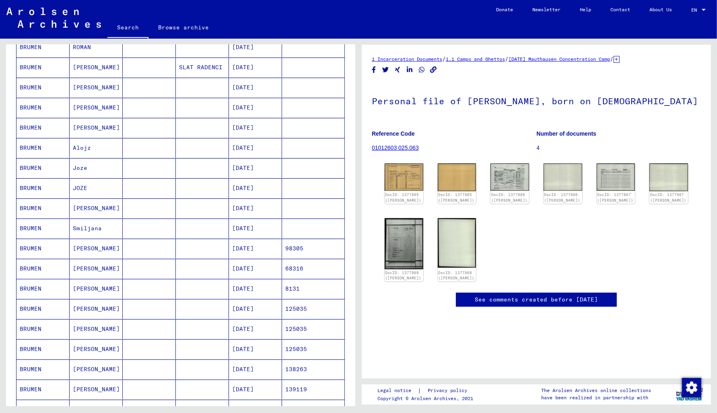
scroll to position [222, 0]
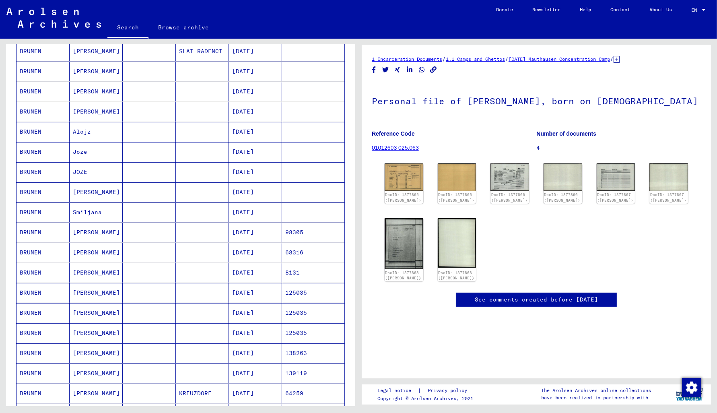
click at [298, 230] on mat-cell "98305" at bounding box center [313, 232] width 62 height 20
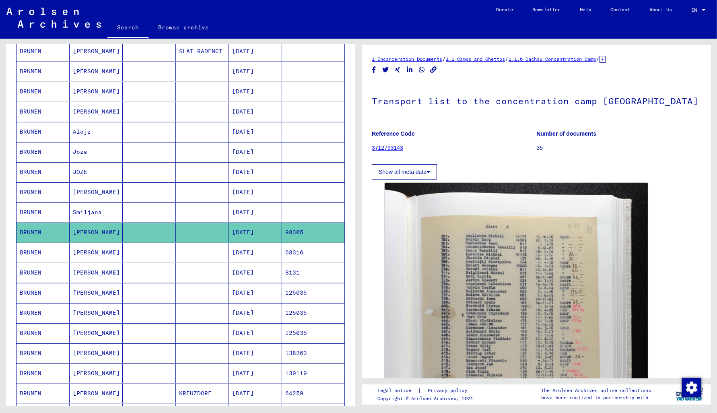
click at [302, 254] on mat-cell "68316" at bounding box center [313, 252] width 62 height 20
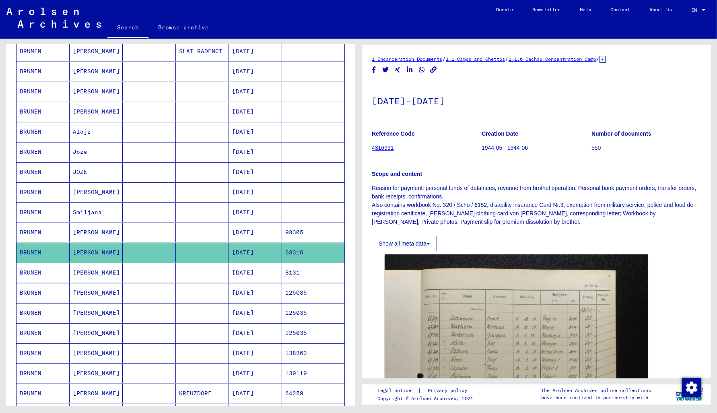
click at [299, 272] on mat-cell "8131" at bounding box center [313, 273] width 62 height 20
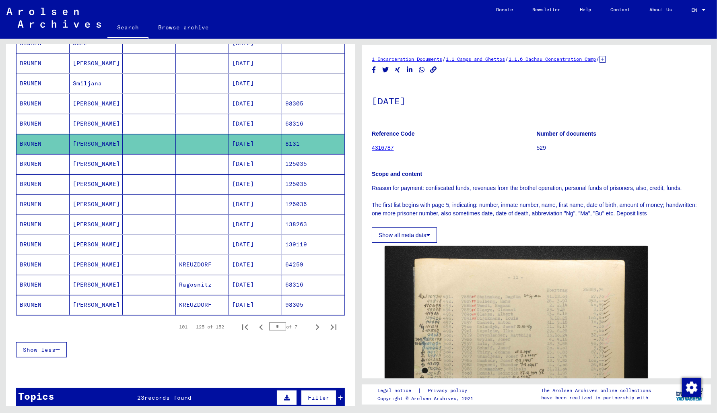
scroll to position [394, 0]
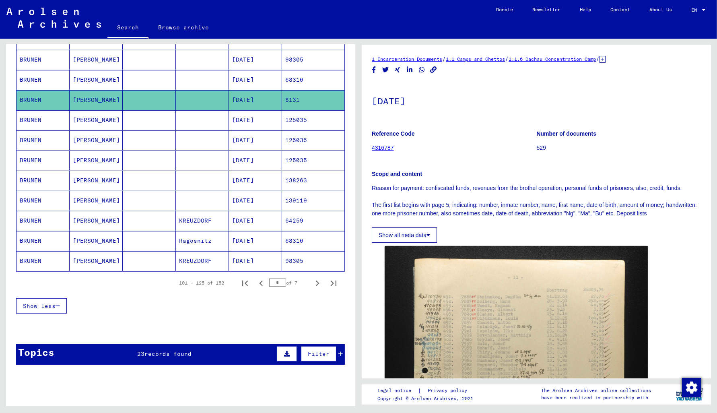
click at [299, 260] on mat-cell "98305" at bounding box center [313, 261] width 62 height 20
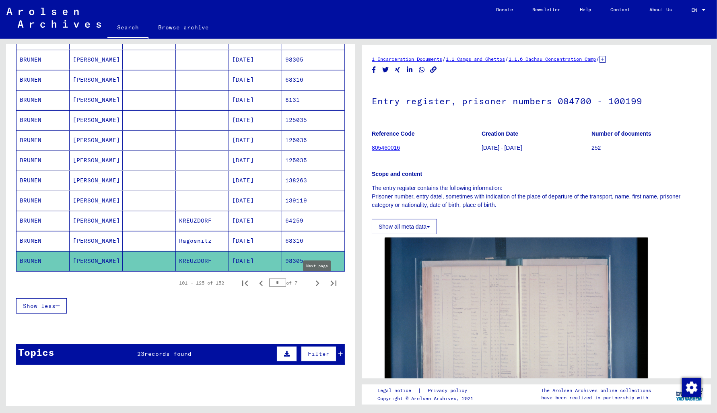
click at [318, 283] on icon "Next page" at bounding box center [317, 282] width 11 height 11
type input "*"
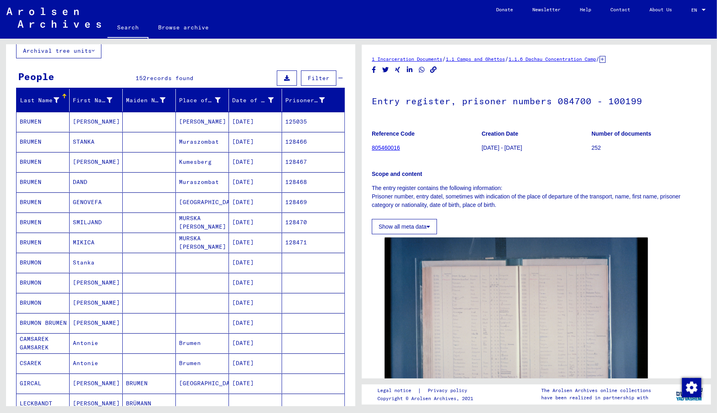
scroll to position [49, 0]
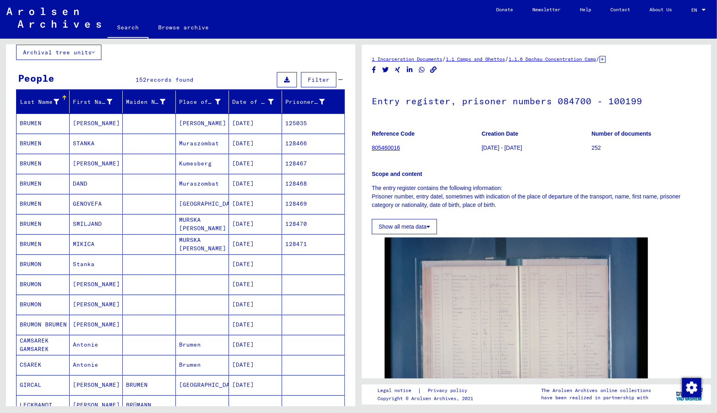
click at [304, 144] on mat-cell "128466" at bounding box center [313, 144] width 62 height 20
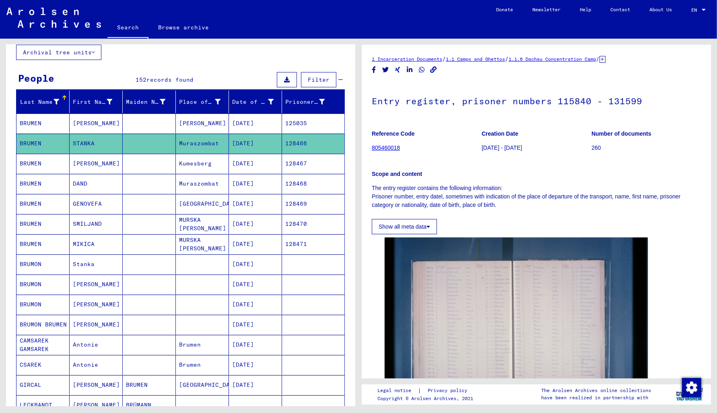
click at [297, 160] on mat-cell "128467" at bounding box center [313, 164] width 62 height 20
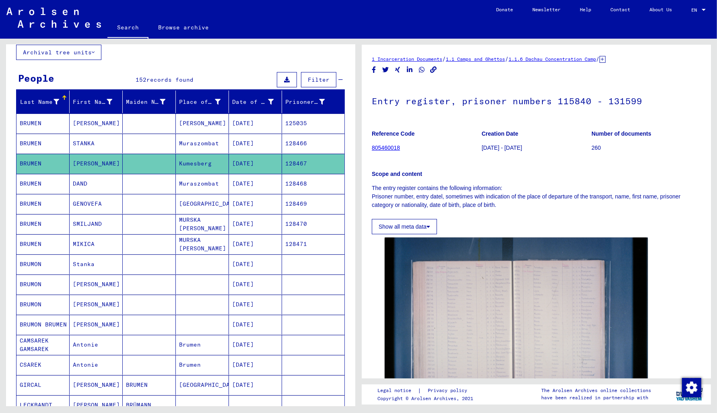
click at [305, 184] on mat-cell "128468" at bounding box center [313, 184] width 62 height 20
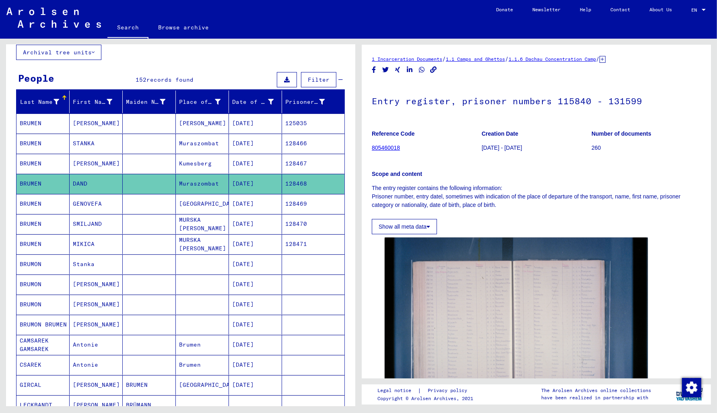
click at [303, 201] on mat-cell "128469" at bounding box center [313, 204] width 62 height 20
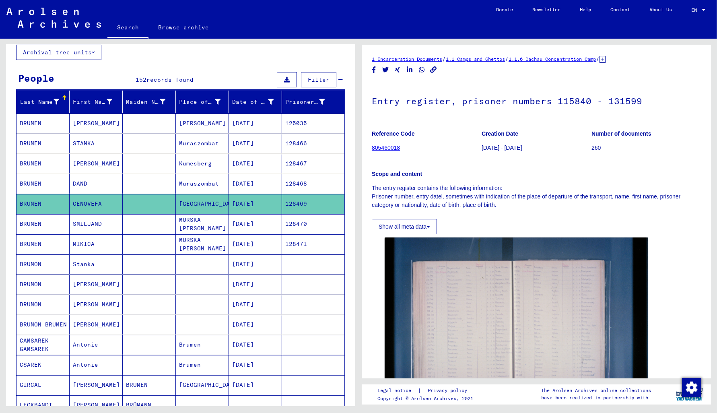
click at [300, 222] on mat-cell "128470" at bounding box center [313, 224] width 62 height 20
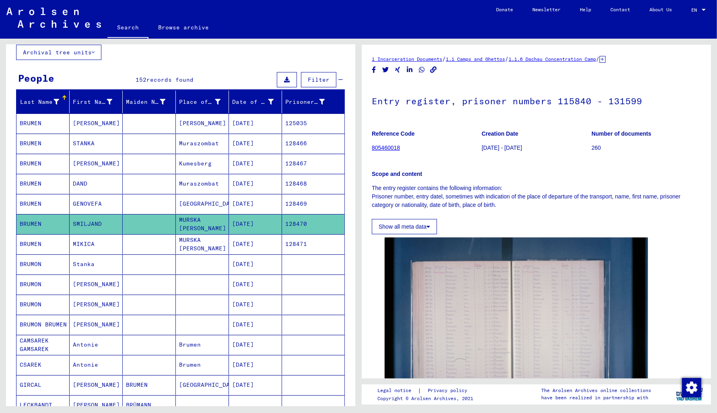
click at [299, 245] on mat-cell "128471" at bounding box center [313, 244] width 62 height 20
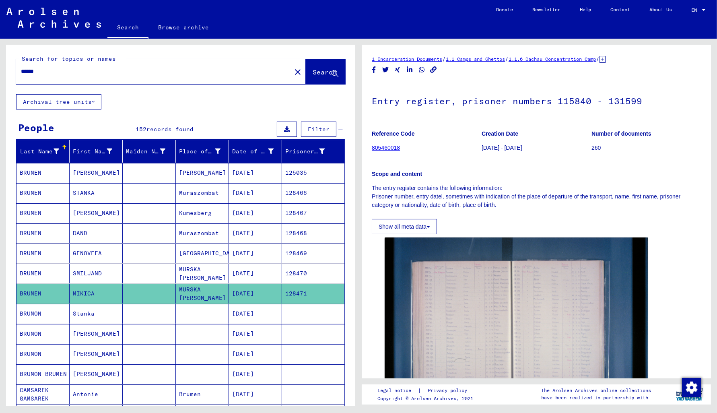
click at [63, 68] on input "******" at bounding box center [153, 71] width 265 height 8
type input "*"
type input "**********"
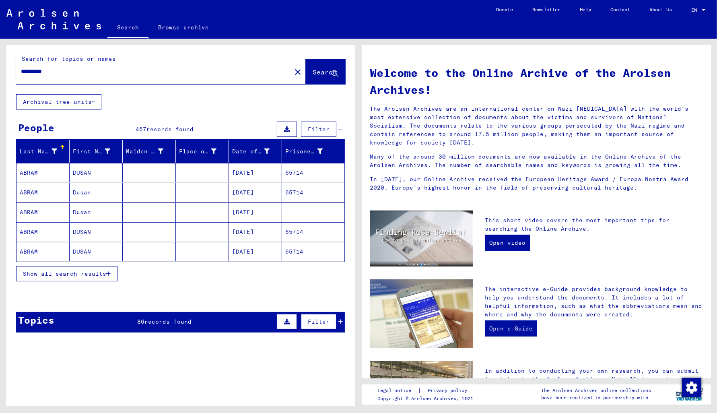
click at [61, 277] on span "Show all search results" at bounding box center [64, 273] width 83 height 7
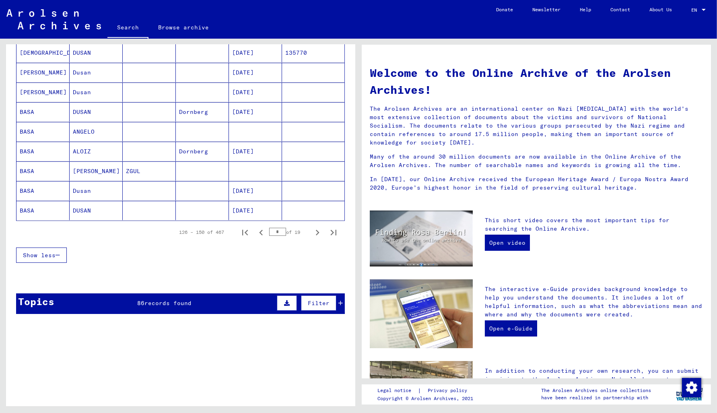
scroll to position [474, 0]
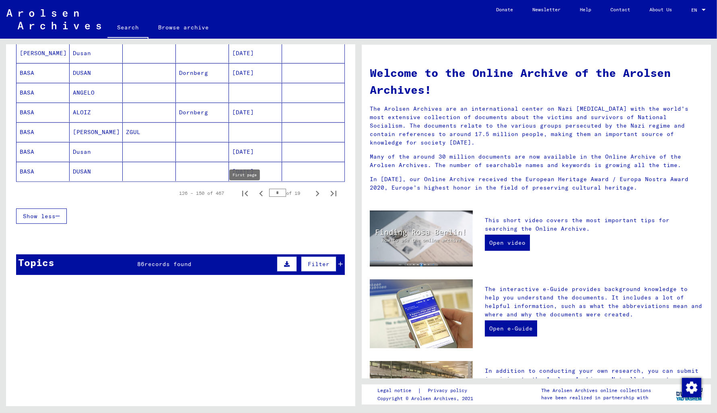
click at [246, 191] on icon "First page" at bounding box center [244, 193] width 11 height 11
click at [313, 193] on icon "Next page" at bounding box center [317, 193] width 11 height 11
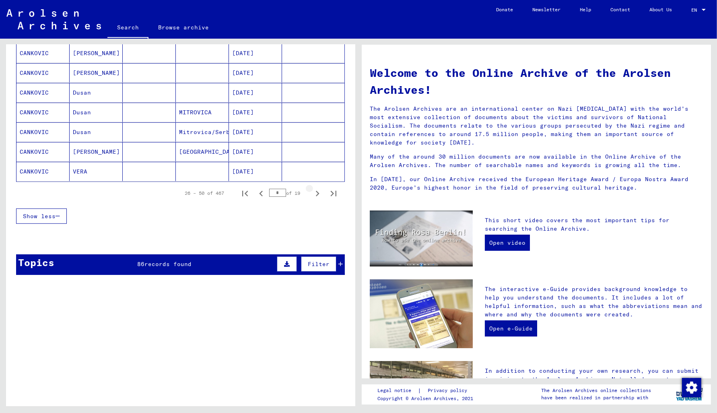
click at [317, 191] on icon "Next page" at bounding box center [317, 193] width 11 height 11
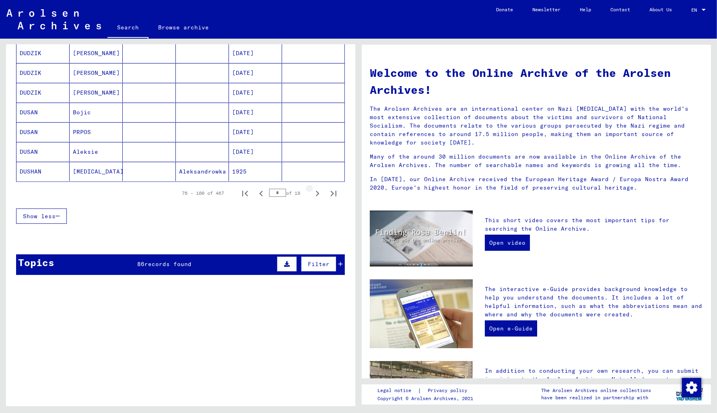
click at [317, 191] on icon "Next page" at bounding box center [317, 193] width 11 height 11
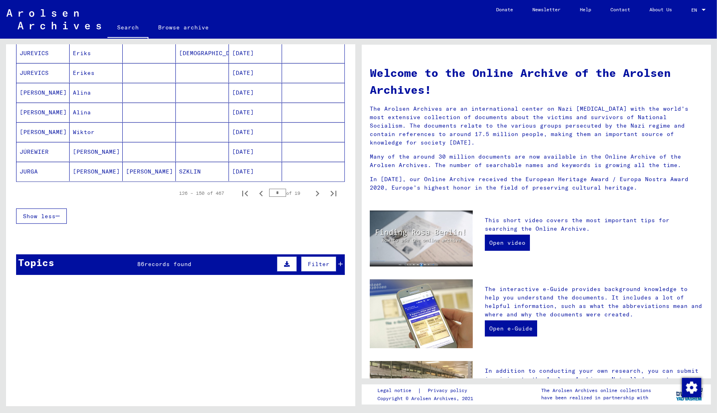
click at [317, 191] on icon "Next page" at bounding box center [317, 193] width 11 height 11
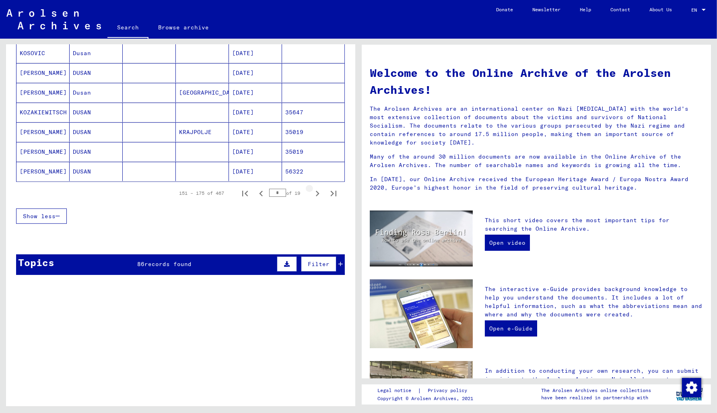
click at [317, 191] on icon "Next page" at bounding box center [317, 193] width 11 height 11
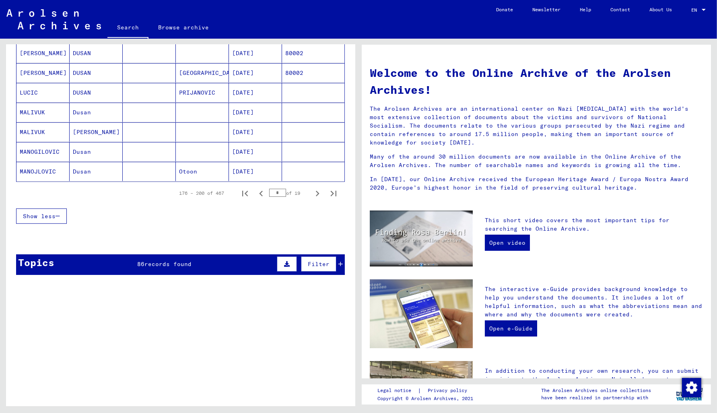
click at [317, 191] on icon "Next page" at bounding box center [317, 193] width 11 height 11
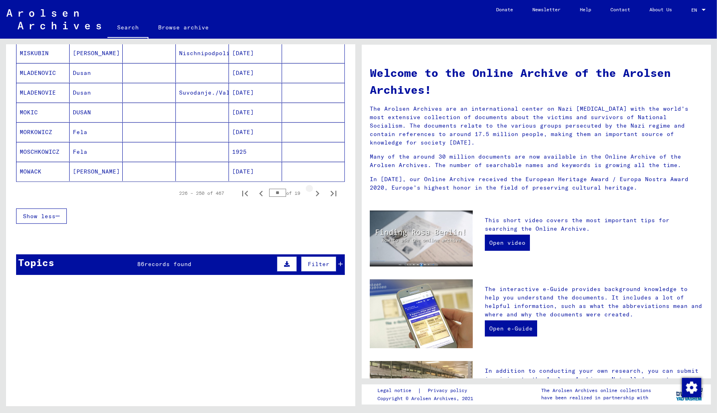
click at [317, 191] on icon "Next page" at bounding box center [317, 193] width 11 height 11
type input "**"
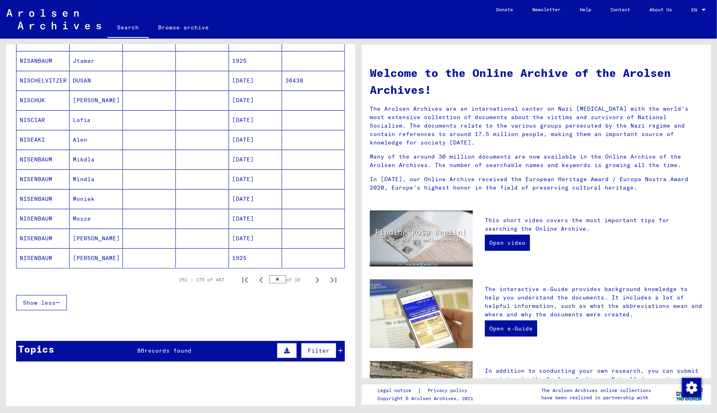
scroll to position [302, 0]
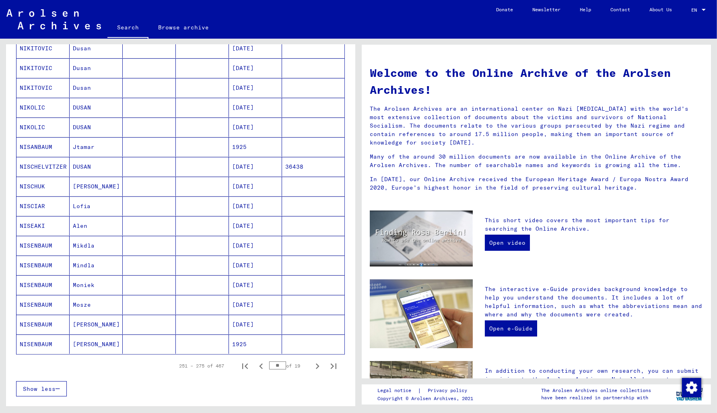
click at [296, 168] on mat-cell "36438" at bounding box center [313, 166] width 62 height 19
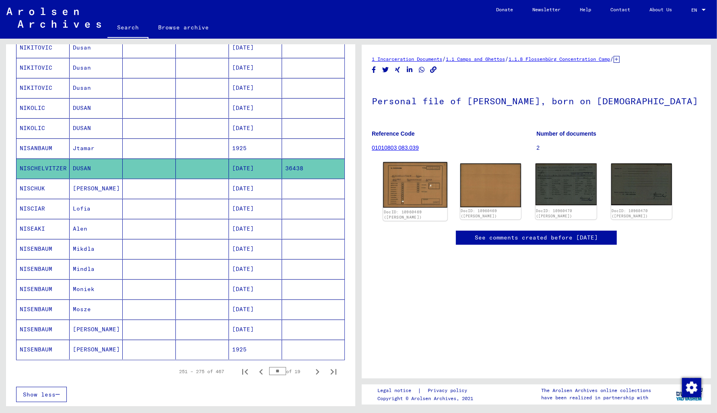
click at [412, 179] on img at bounding box center [415, 184] width 64 height 45
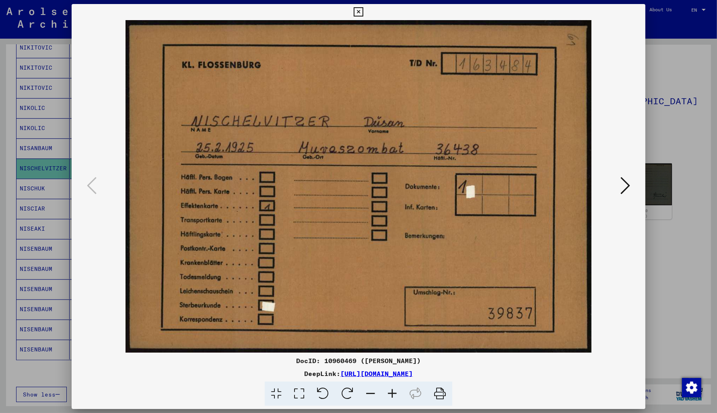
click at [626, 187] on icon at bounding box center [625, 185] width 10 height 19
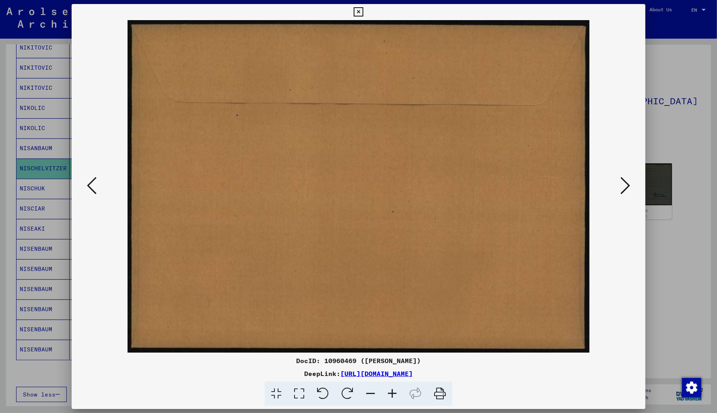
click at [626, 187] on icon at bounding box center [625, 185] width 10 height 19
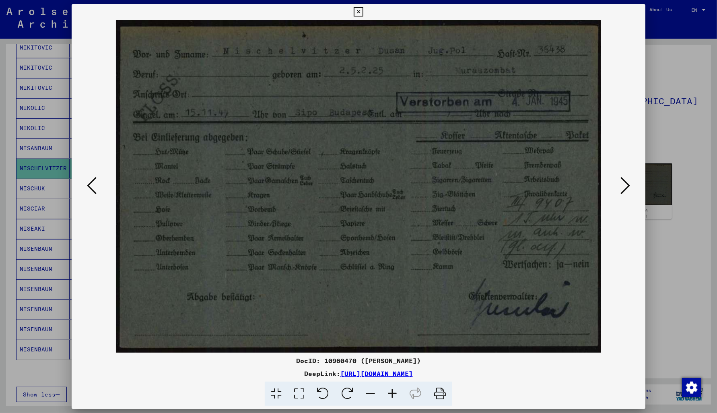
click at [624, 186] on icon at bounding box center [625, 185] width 10 height 19
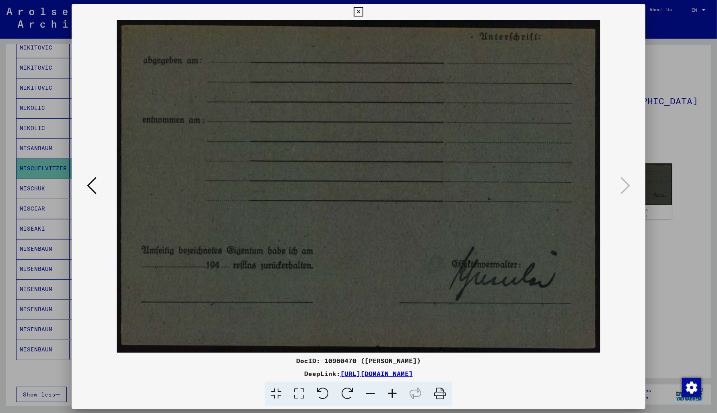
drag, startPoint x: 639, startPoint y: 11, endPoint x: 635, endPoint y: 10, distance: 4.9
click at [363, 10] on icon at bounding box center [357, 12] width 9 height 10
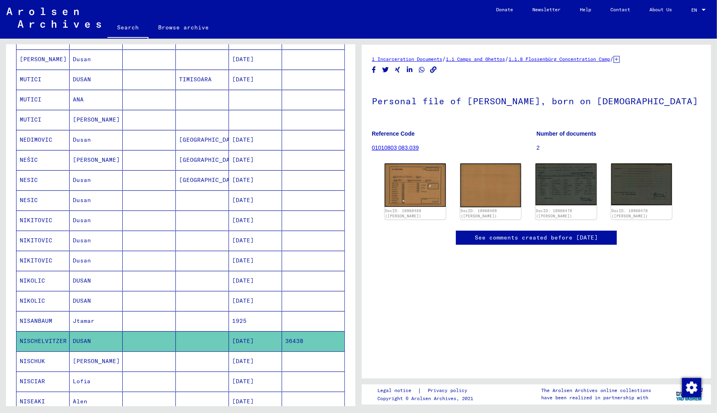
scroll to position [0, 0]
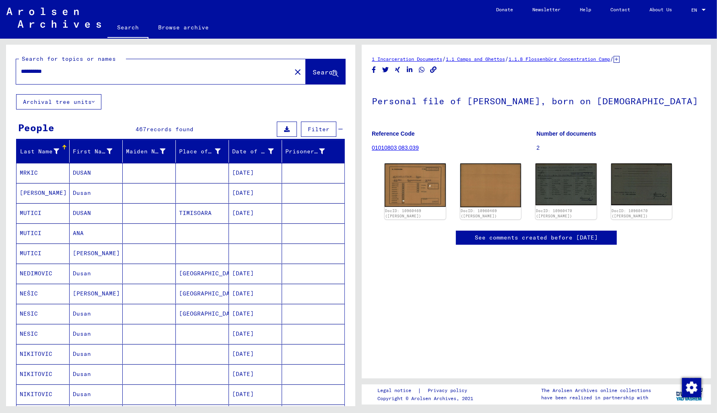
click at [55, 66] on div "**********" at bounding box center [151, 71] width 270 height 18
click at [61, 72] on input "**********" at bounding box center [153, 71] width 265 height 8
type input "*"
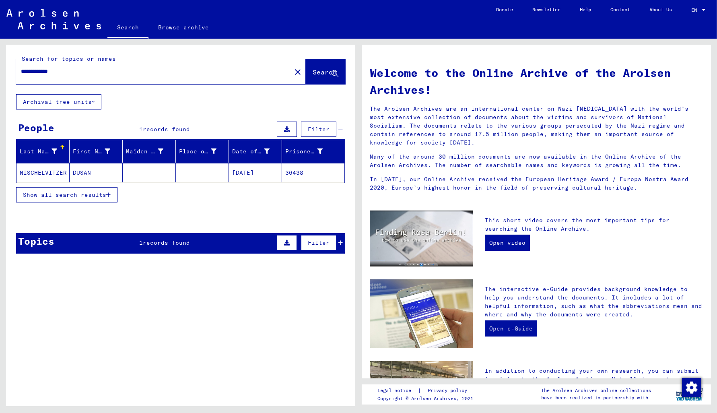
click at [47, 72] on input "**********" at bounding box center [151, 71] width 261 height 8
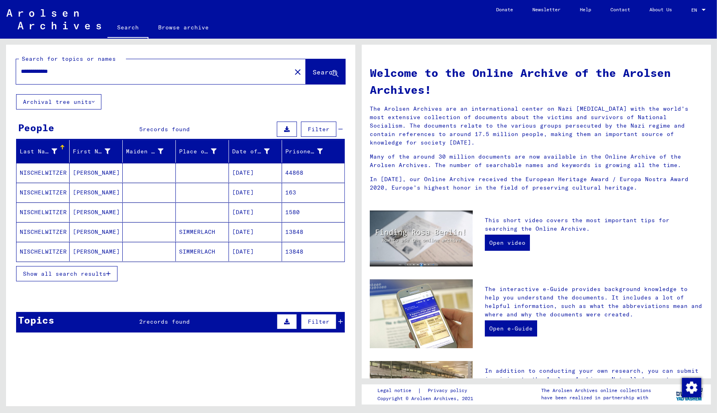
click at [31, 72] on input "**********" at bounding box center [151, 71] width 261 height 8
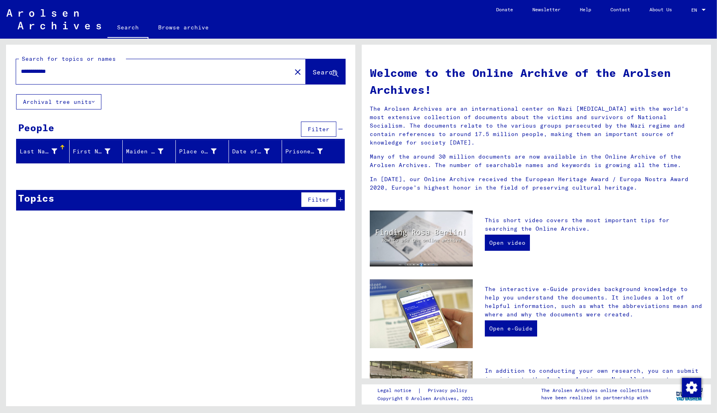
click at [46, 72] on input "**********" at bounding box center [151, 71] width 261 height 8
click at [34, 72] on input "**********" at bounding box center [151, 71] width 261 height 8
click at [42, 71] on input "**********" at bounding box center [151, 71] width 261 height 8
click at [53, 71] on input "**********" at bounding box center [151, 71] width 261 height 8
click at [42, 72] on input "**********" at bounding box center [151, 71] width 261 height 8
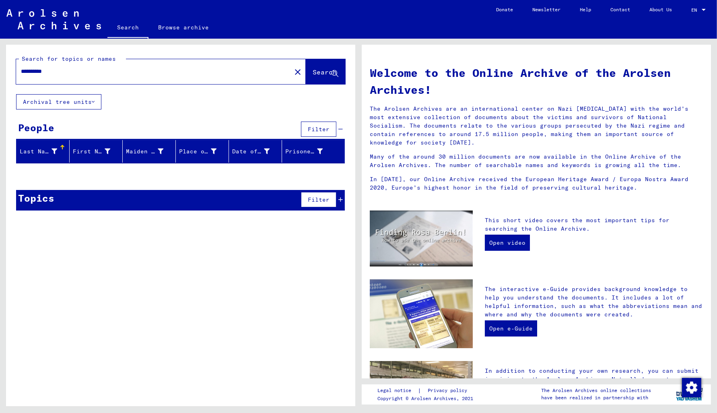
type input "**********"
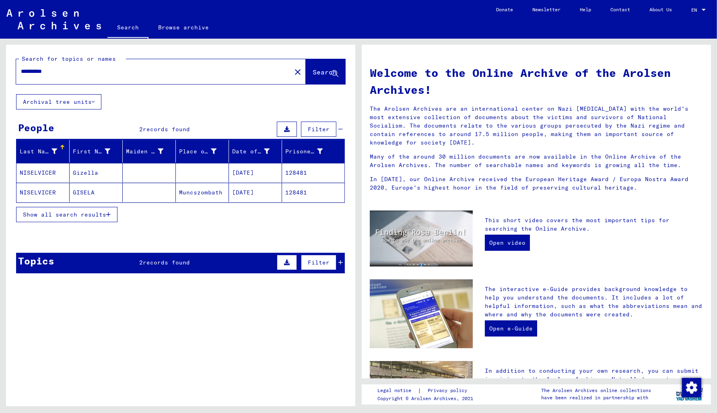
click at [160, 262] on span "records found" at bounding box center [166, 262] width 47 height 7
